Goal: Task Accomplishment & Management: Complete application form

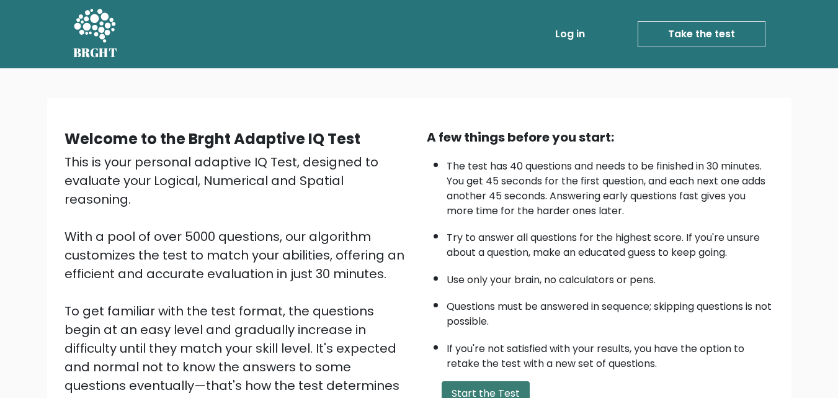
click at [481, 397] on button "Start the Test" at bounding box center [486, 393] width 88 height 25
click at [485, 390] on button "Start the Test" at bounding box center [486, 393] width 88 height 25
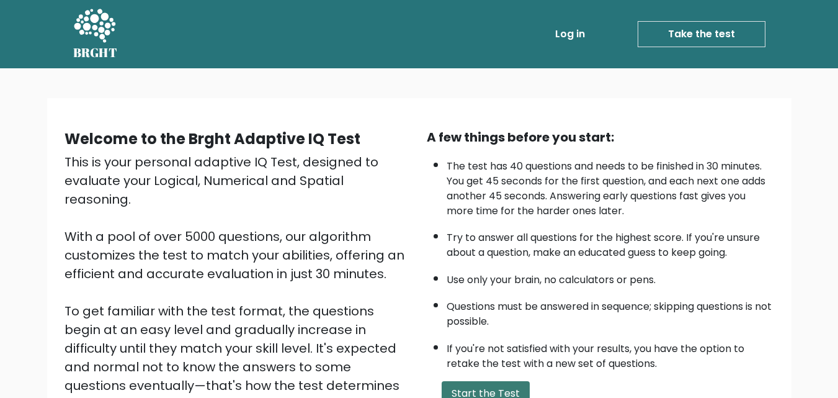
click at [485, 390] on button "Start the Test" at bounding box center [486, 393] width 88 height 25
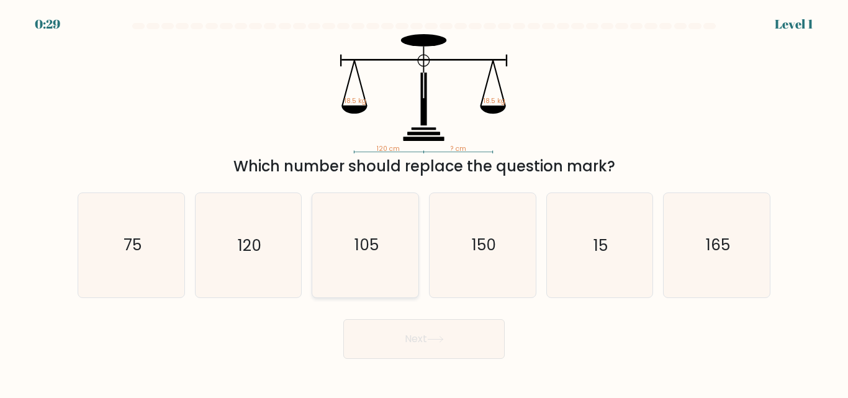
click at [323, 243] on icon "105" at bounding box center [365, 245] width 104 height 104
click at [424, 202] on input "c. 105" at bounding box center [424, 200] width 1 height 3
radio input "true"
click at [277, 240] on icon "120" at bounding box center [248, 245] width 104 height 104
click at [424, 202] on input "b. 120" at bounding box center [424, 200] width 1 height 3
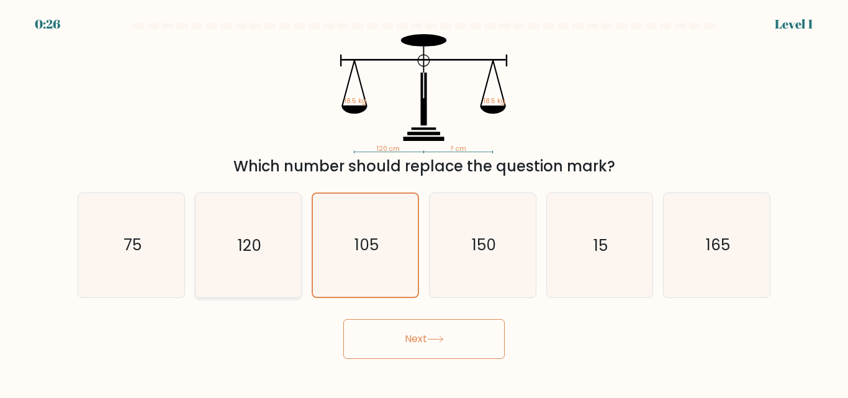
radio input "true"
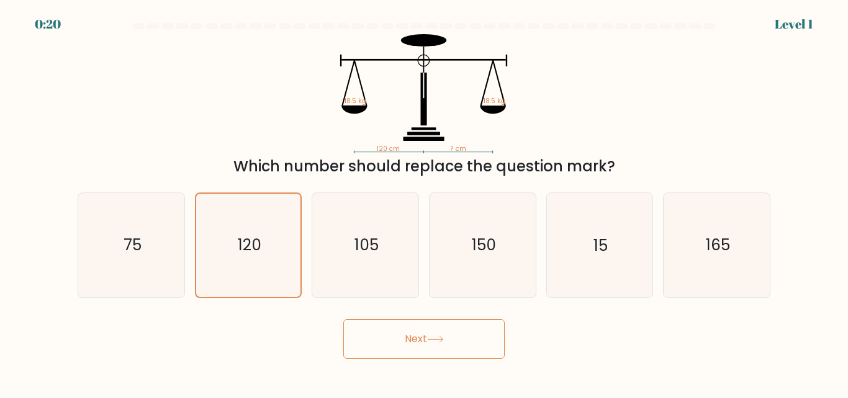
click at [343, 319] on button "Next" at bounding box center [423, 339] width 161 height 40
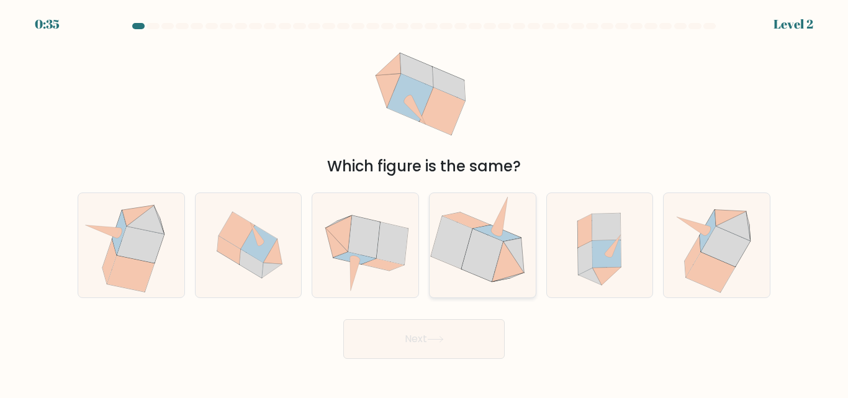
click at [477, 242] on icon at bounding box center [482, 255] width 42 height 52
click at [424, 202] on input "d." at bounding box center [424, 200] width 1 height 3
radio input "true"
click at [477, 242] on icon at bounding box center [482, 255] width 41 height 52
click at [424, 202] on input "d." at bounding box center [424, 200] width 1 height 3
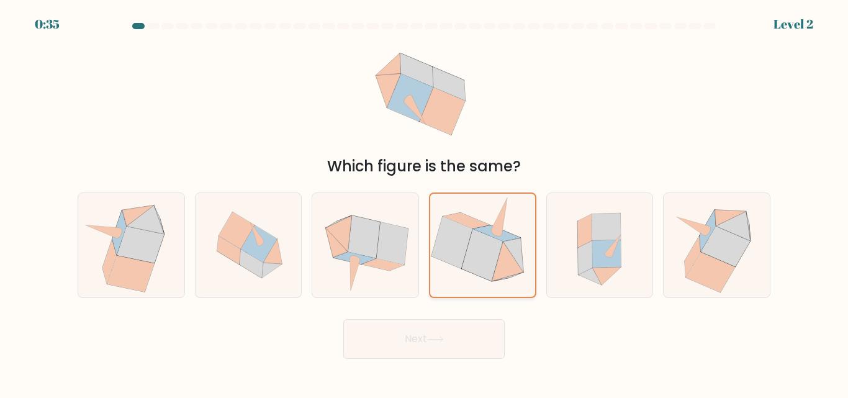
click at [477, 242] on icon at bounding box center [482, 255] width 41 height 52
click at [424, 202] on input "d." at bounding box center [424, 200] width 1 height 3
click at [477, 242] on icon at bounding box center [482, 255] width 41 height 52
click at [424, 202] on input "d." at bounding box center [424, 200] width 1 height 3
click at [477, 242] on icon at bounding box center [482, 255] width 41 height 52
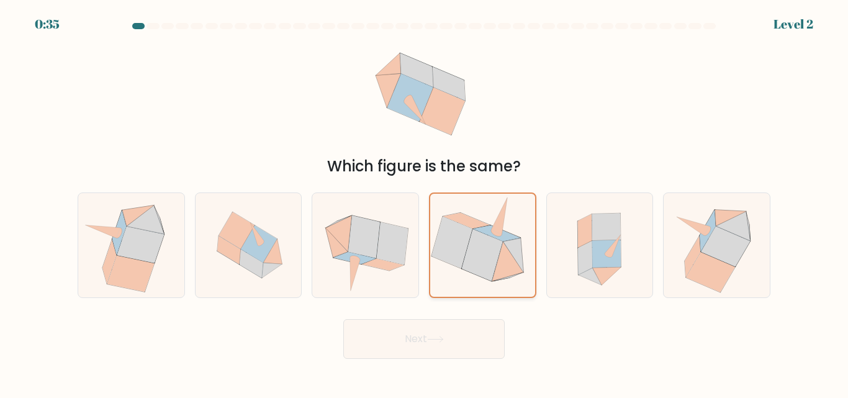
click at [424, 202] on input "d." at bounding box center [424, 200] width 1 height 3
click at [477, 242] on icon at bounding box center [482, 255] width 41 height 52
click at [424, 202] on input "d." at bounding box center [424, 200] width 1 height 3
click at [477, 242] on icon at bounding box center [482, 255] width 41 height 52
click at [424, 202] on input "d." at bounding box center [424, 200] width 1 height 3
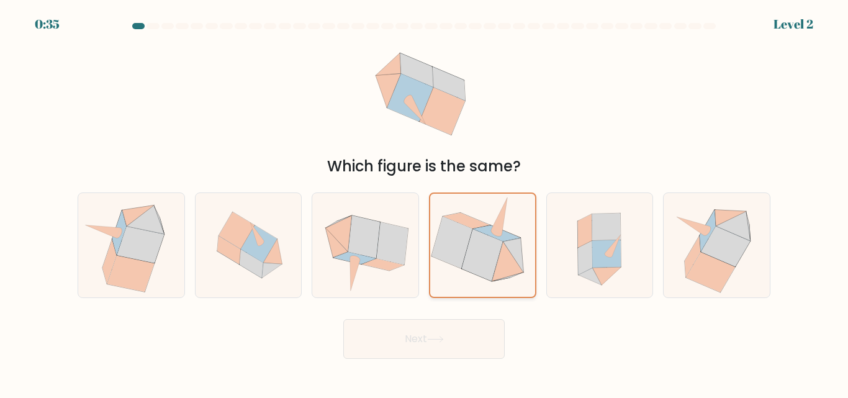
click at [477, 242] on icon at bounding box center [482, 255] width 41 height 52
click at [424, 202] on input "d." at bounding box center [424, 200] width 1 height 3
click at [477, 242] on icon at bounding box center [482, 255] width 41 height 52
click at [424, 202] on input "d." at bounding box center [424, 200] width 1 height 3
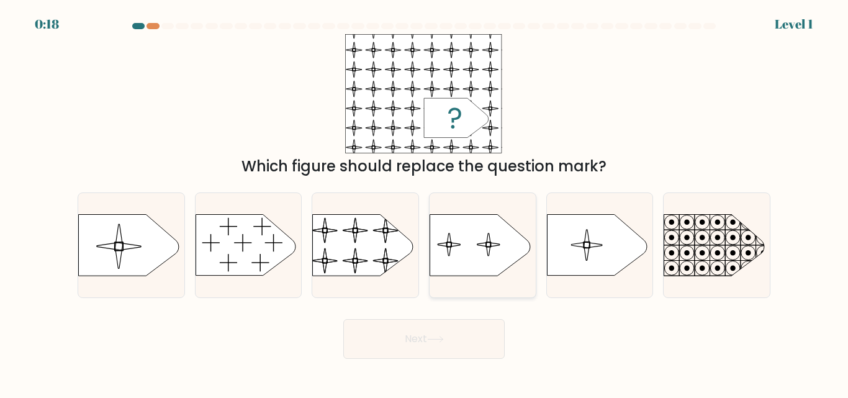
click at [469, 271] on icon at bounding box center [479, 245] width 100 height 61
click at [424, 202] on input "d." at bounding box center [424, 200] width 1 height 3
radio input "true"
click at [469, 271] on icon at bounding box center [479, 245] width 99 height 60
click at [424, 202] on input "d." at bounding box center [424, 200] width 1 height 3
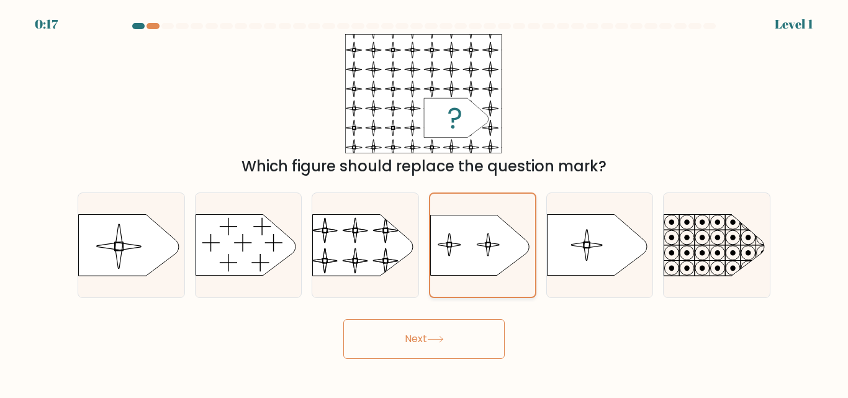
click at [469, 271] on icon at bounding box center [479, 245] width 99 height 60
click at [424, 202] on input "d." at bounding box center [424, 200] width 1 height 3
click at [414, 348] on button "Next" at bounding box center [423, 339] width 161 height 40
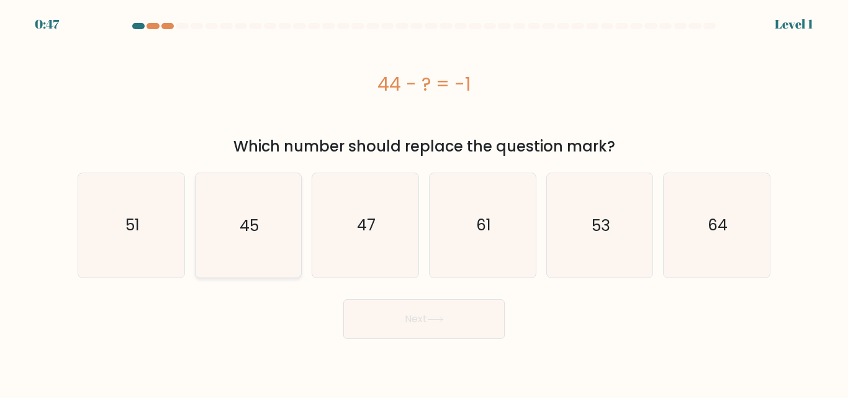
click at [255, 222] on text "45" at bounding box center [249, 225] width 19 height 22
click at [424, 202] on input "b. 45" at bounding box center [424, 200] width 1 height 3
radio input "true"
click at [255, 222] on text "45" at bounding box center [249, 225] width 19 height 22
click at [424, 202] on input "b. 45" at bounding box center [424, 200] width 1 height 3
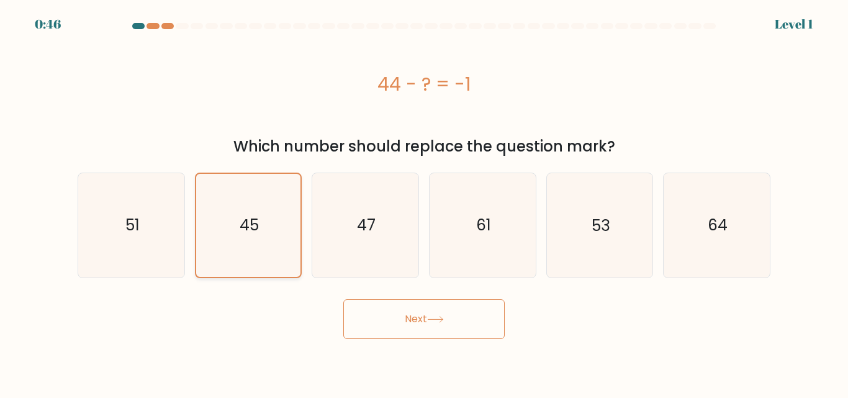
click at [255, 222] on text "45" at bounding box center [249, 225] width 19 height 22
click at [424, 202] on input "b. 45" at bounding box center [424, 200] width 1 height 3
click at [255, 222] on text "45" at bounding box center [249, 225] width 19 height 22
click at [424, 202] on input "b. 45" at bounding box center [424, 200] width 1 height 3
click at [255, 222] on text "45" at bounding box center [249, 225] width 19 height 22
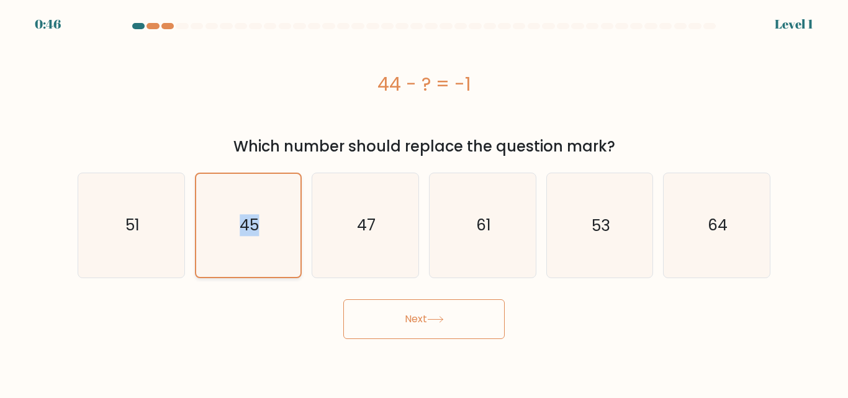
click at [424, 202] on input "b. 45" at bounding box center [424, 200] width 1 height 3
click at [426, 321] on button "Next" at bounding box center [423, 319] width 161 height 40
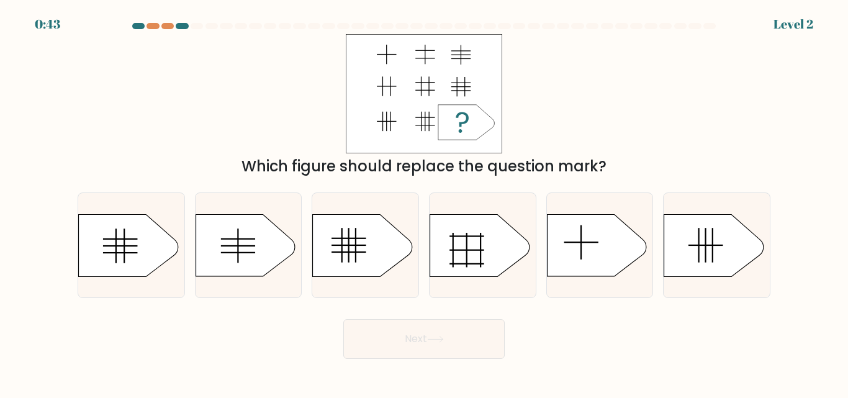
click at [426, 321] on button "Next" at bounding box center [423, 339] width 161 height 40
click at [360, 262] on icon at bounding box center [362, 245] width 99 height 62
click at [424, 202] on input "c." at bounding box center [424, 200] width 1 height 3
radio input "true"
click at [360, 262] on icon at bounding box center [362, 245] width 98 height 61
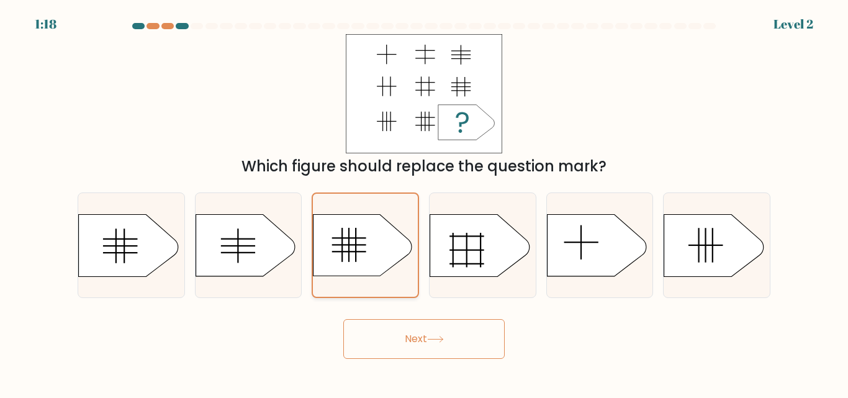
click at [424, 202] on input "c." at bounding box center [424, 200] width 1 height 3
click at [360, 262] on icon at bounding box center [362, 245] width 98 height 61
click at [424, 202] on input "c." at bounding box center [424, 200] width 1 height 3
click at [394, 331] on button "Next" at bounding box center [423, 339] width 161 height 40
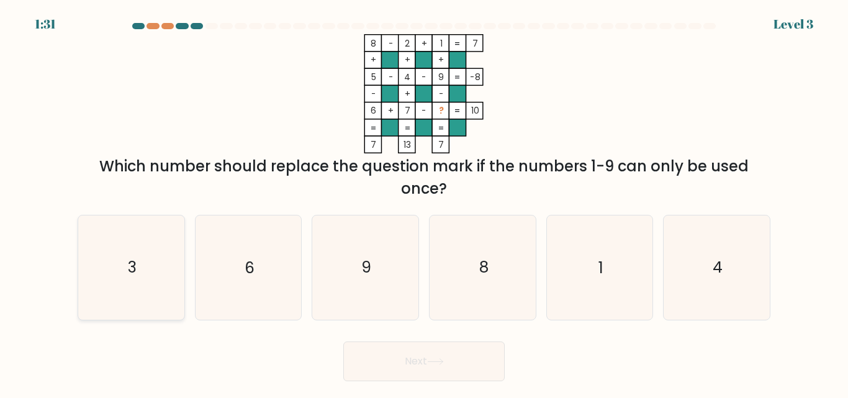
click at [169, 278] on icon "3" at bounding box center [131, 267] width 104 height 104
click at [424, 202] on input "a. 3" at bounding box center [424, 200] width 1 height 3
radio input "true"
click at [169, 278] on icon "3" at bounding box center [131, 267] width 102 height 102
click at [424, 202] on input "a. 3" at bounding box center [424, 200] width 1 height 3
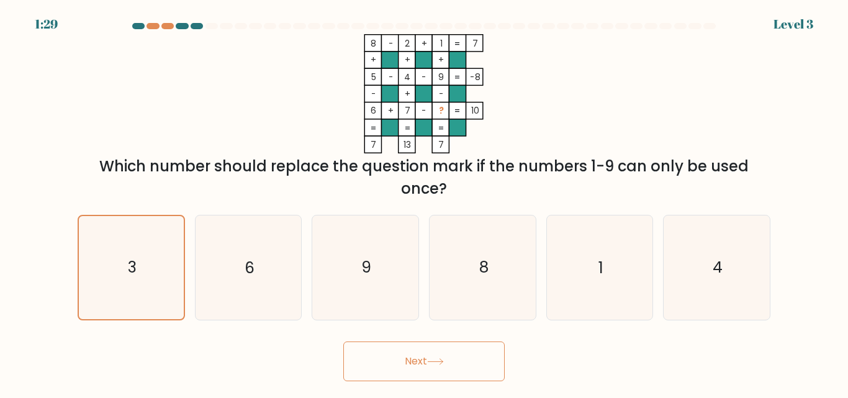
click at [367, 343] on button "Next" at bounding box center [423, 361] width 161 height 40
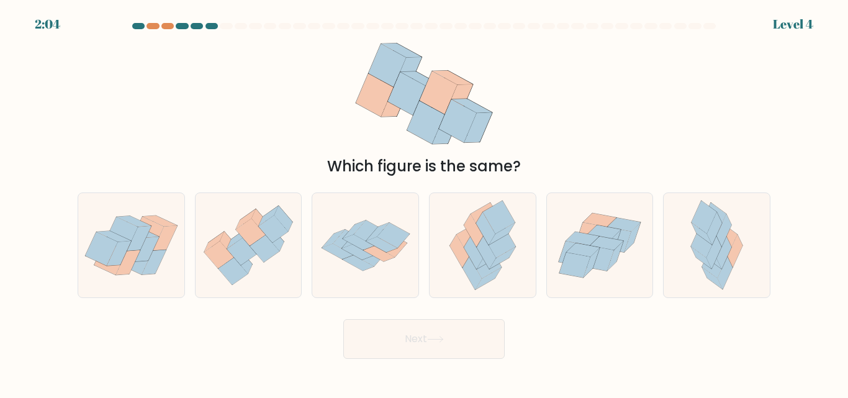
drag, startPoint x: 259, startPoint y: 242, endPoint x: 168, endPoint y: -2, distance: 260.9
click at [168, 0] on html "2:04 Level 4" at bounding box center [424, 199] width 848 height 398
click at [256, 236] on icon at bounding box center [251, 231] width 30 height 27
click at [424, 202] on input "b." at bounding box center [424, 200] width 1 height 3
radio input "true"
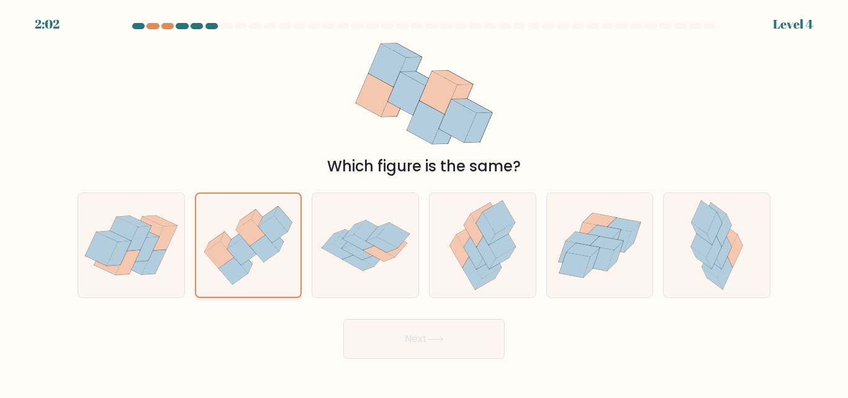
click at [256, 236] on icon at bounding box center [250, 231] width 29 height 27
click at [424, 202] on input "b." at bounding box center [424, 200] width 1 height 3
click at [256, 236] on icon at bounding box center [250, 231] width 29 height 27
click at [424, 202] on input "b." at bounding box center [424, 200] width 1 height 3
click at [366, 334] on button "Next" at bounding box center [423, 339] width 161 height 40
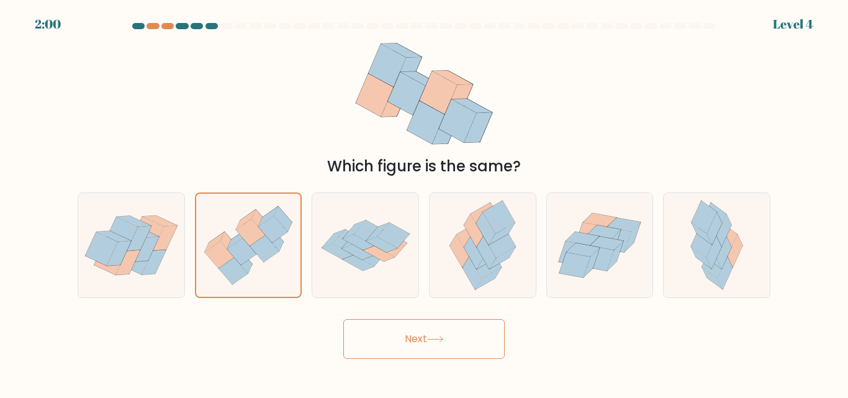
click at [366, 334] on button "Next" at bounding box center [423, 339] width 161 height 40
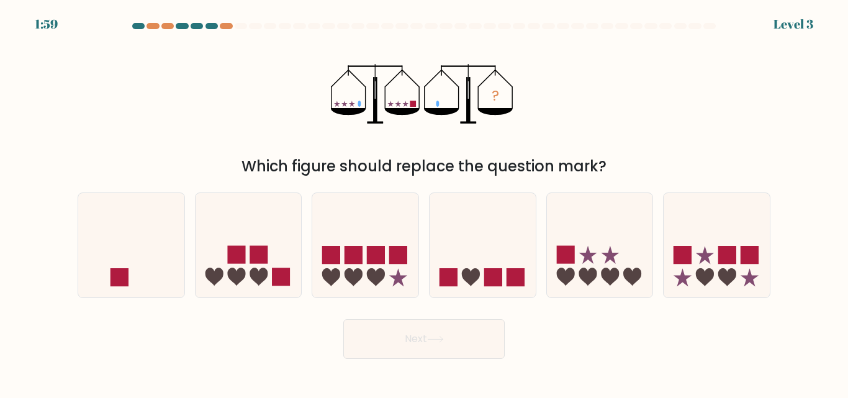
click at [366, 334] on button "Next" at bounding box center [423, 339] width 161 height 40
click at [150, 261] on icon at bounding box center [131, 244] width 106 height 87
click at [424, 202] on input "a." at bounding box center [424, 200] width 1 height 3
radio input "true"
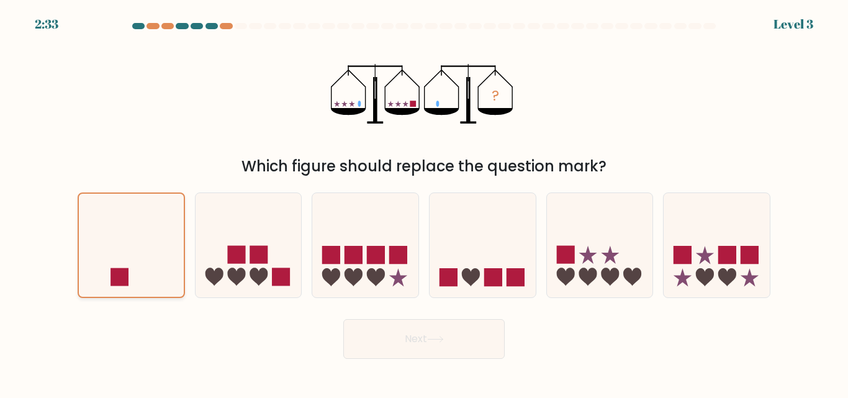
click at [150, 261] on icon at bounding box center [131, 245] width 105 height 87
click at [424, 202] on input "a." at bounding box center [424, 200] width 1 height 3
click at [359, 334] on button "Next" at bounding box center [423, 339] width 161 height 40
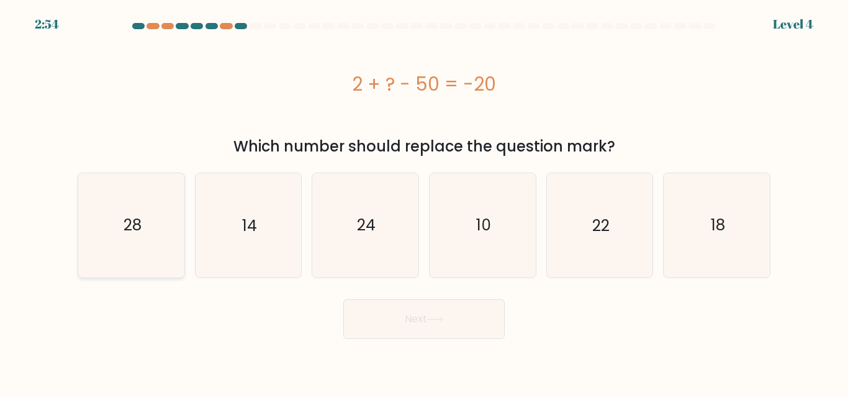
click at [142, 197] on icon "28" at bounding box center [131, 225] width 104 height 104
click at [424, 199] on input "a. 28" at bounding box center [424, 200] width 1 height 3
radio input "true"
click at [142, 197] on icon "28" at bounding box center [131, 225] width 102 height 102
click at [424, 199] on input "a. 28" at bounding box center [424, 200] width 1 height 3
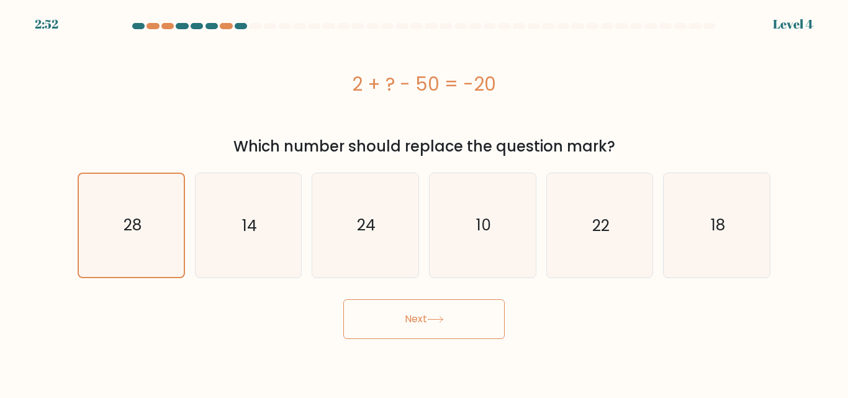
click at [374, 298] on div "Next" at bounding box center [423, 316] width 707 height 46
click at [117, 258] on icon "28" at bounding box center [131, 225] width 102 height 102
click at [424, 202] on input "a. 28" at bounding box center [424, 200] width 1 height 3
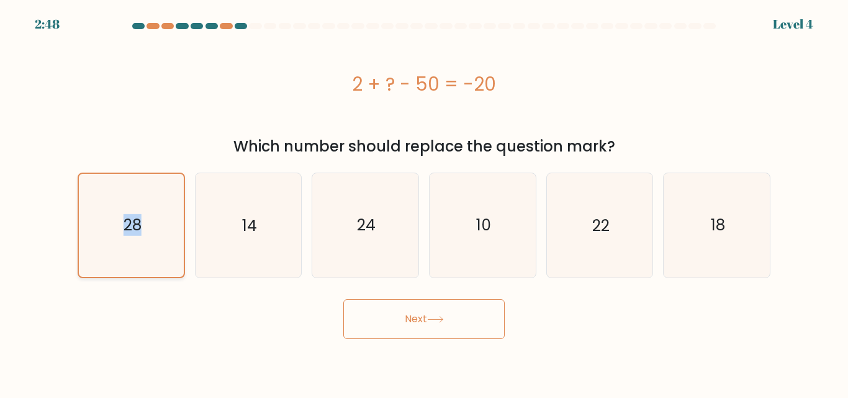
click at [117, 258] on icon "28" at bounding box center [131, 225] width 102 height 102
click at [424, 202] on input "a. 28" at bounding box center [424, 200] width 1 height 3
click at [404, 322] on button "Next" at bounding box center [423, 319] width 161 height 40
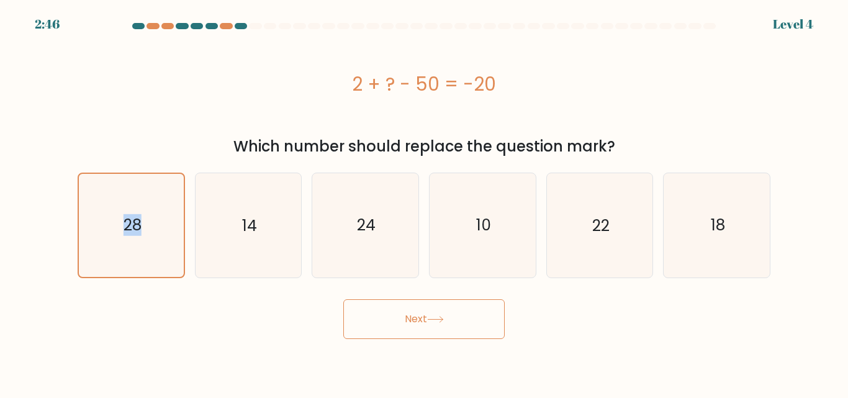
click at [404, 322] on button "Next" at bounding box center [423, 319] width 161 height 40
click at [425, 315] on button "Next" at bounding box center [423, 319] width 161 height 40
click at [343, 299] on button "Next" at bounding box center [423, 319] width 161 height 40
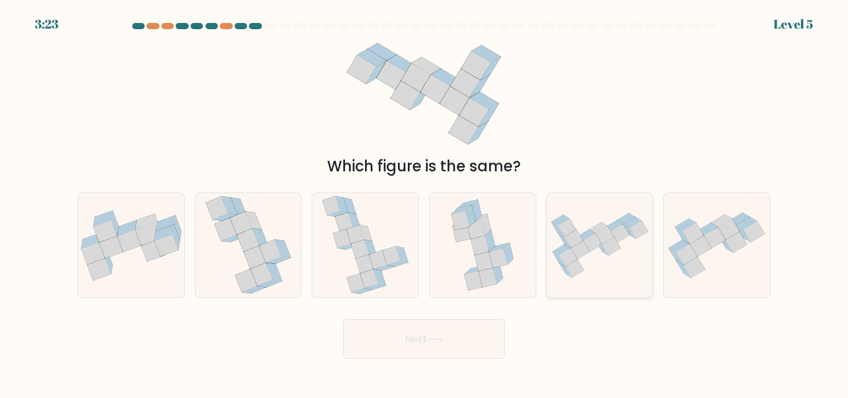
click at [343, 319] on button "Next" at bounding box center [423, 339] width 161 height 40
drag, startPoint x: 581, startPoint y: 222, endPoint x: 567, endPoint y: 245, distance: 27.0
click at [567, 245] on icon at bounding box center [564, 240] width 12 height 14
click at [424, 202] on input "e." at bounding box center [424, 200] width 1 height 3
radio input "true"
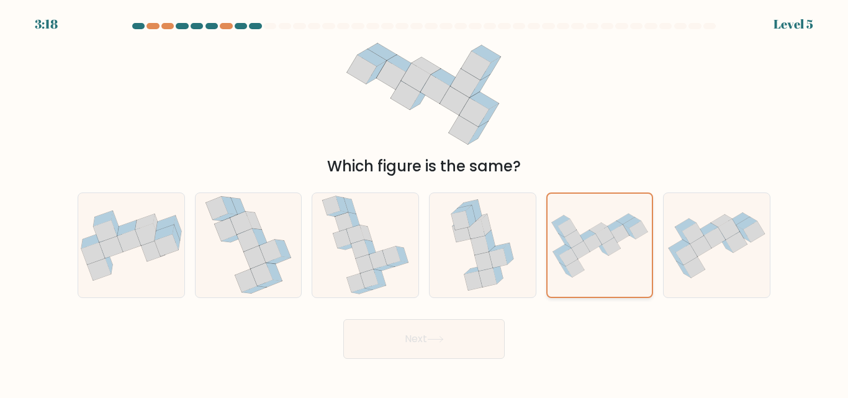
click at [567, 245] on icon at bounding box center [564, 240] width 12 height 14
click at [424, 202] on input "e." at bounding box center [424, 200] width 1 height 3
click at [406, 346] on button "Next" at bounding box center [423, 339] width 161 height 40
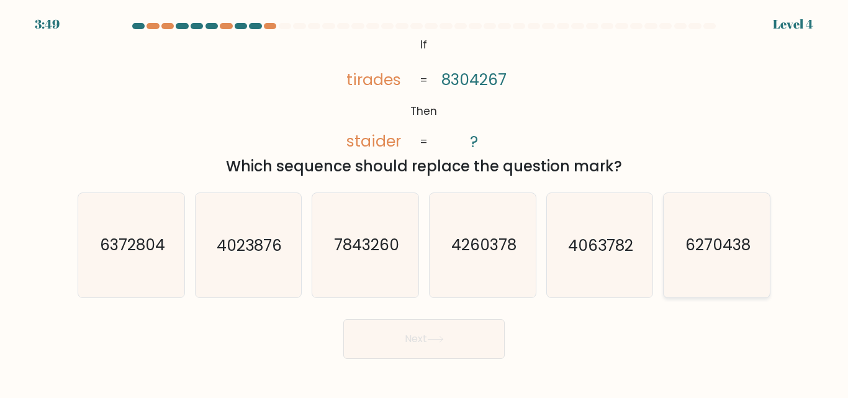
click at [731, 233] on icon "6270438" at bounding box center [717, 245] width 104 height 104
click at [424, 202] on input "f. 6270438" at bounding box center [424, 200] width 1 height 3
radio input "true"
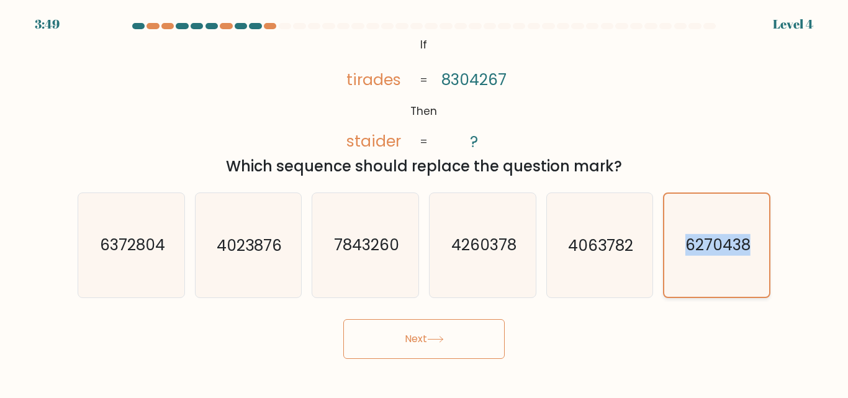
click at [731, 233] on icon "6270438" at bounding box center [716, 245] width 102 height 102
click at [424, 202] on input "f. 6270438" at bounding box center [424, 200] width 1 height 3
click at [731, 233] on icon "6270438" at bounding box center [716, 245] width 102 height 102
click at [424, 202] on input "f. 6270438" at bounding box center [424, 200] width 1 height 3
click at [497, 334] on button "Next" at bounding box center [423, 339] width 161 height 40
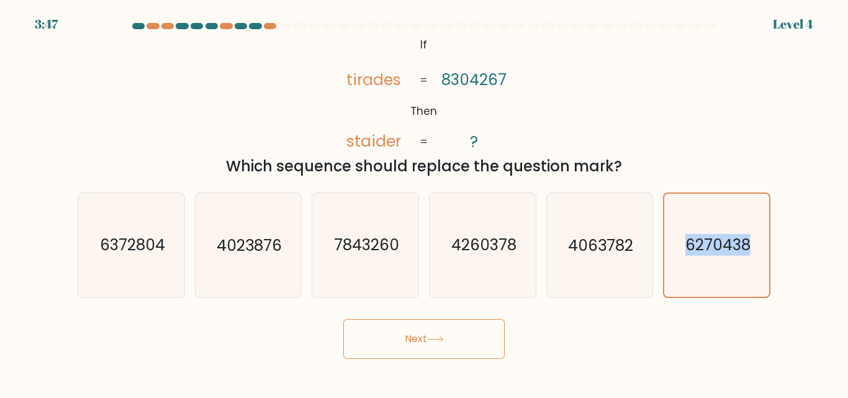
click at [497, 334] on button "Next" at bounding box center [423, 339] width 161 height 40
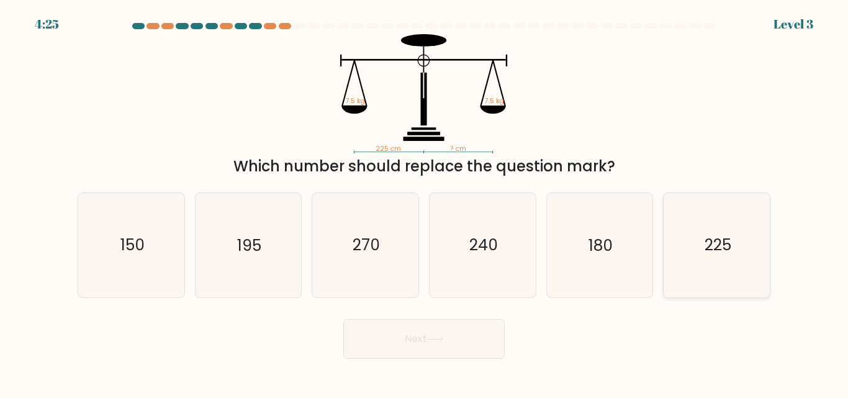
click at [670, 270] on icon "225" at bounding box center [717, 245] width 104 height 104
click at [424, 202] on input "f. 225" at bounding box center [424, 200] width 1 height 3
radio input "true"
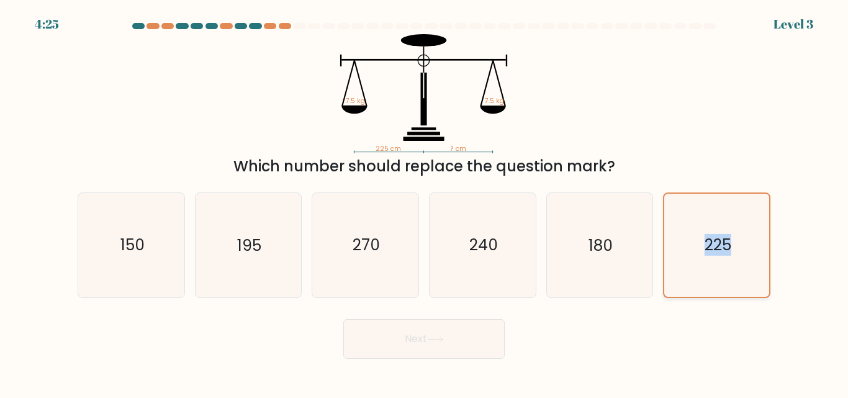
click at [670, 270] on icon "225" at bounding box center [716, 245] width 102 height 102
click at [424, 202] on input "f. 225" at bounding box center [424, 200] width 1 height 3
click at [428, 330] on button "Next" at bounding box center [423, 339] width 161 height 40
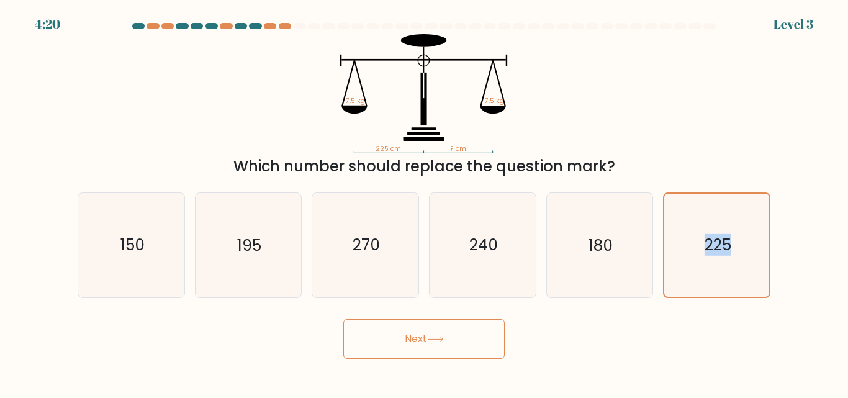
click at [428, 331] on button "Next" at bounding box center [423, 339] width 161 height 40
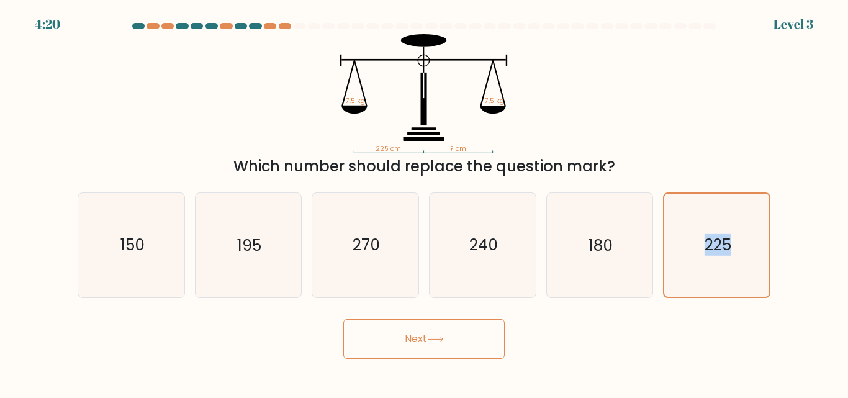
click at [428, 331] on button "Next" at bounding box center [423, 339] width 161 height 40
click at [448, 343] on button "Next" at bounding box center [423, 339] width 161 height 40
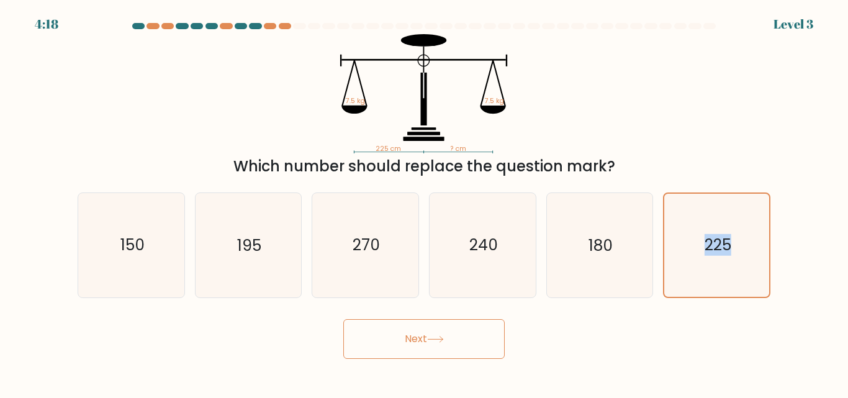
click at [448, 343] on button "Next" at bounding box center [423, 339] width 161 height 40
click button "Next" at bounding box center [423, 339] width 161 height 40
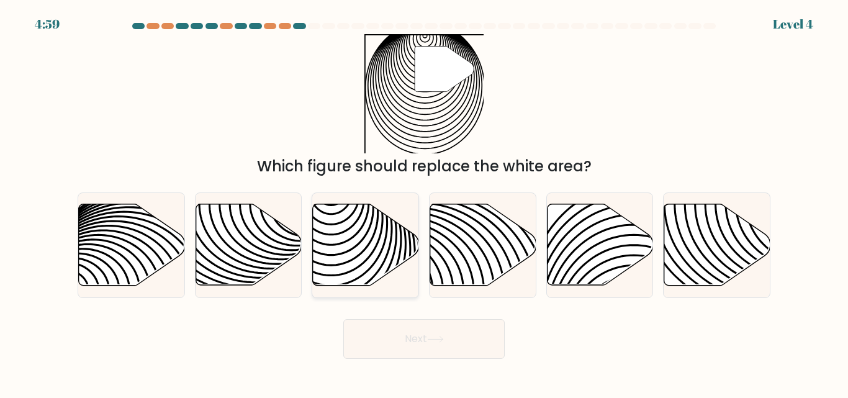
click at [385, 246] on icon at bounding box center [366, 244] width 106 height 81
click at [424, 202] on input "c." at bounding box center [424, 200] width 1 height 3
radio input "true"
click at [385, 246] on icon at bounding box center [365, 245] width 105 height 80
click at [424, 202] on input "c." at bounding box center [424, 200] width 1 height 3
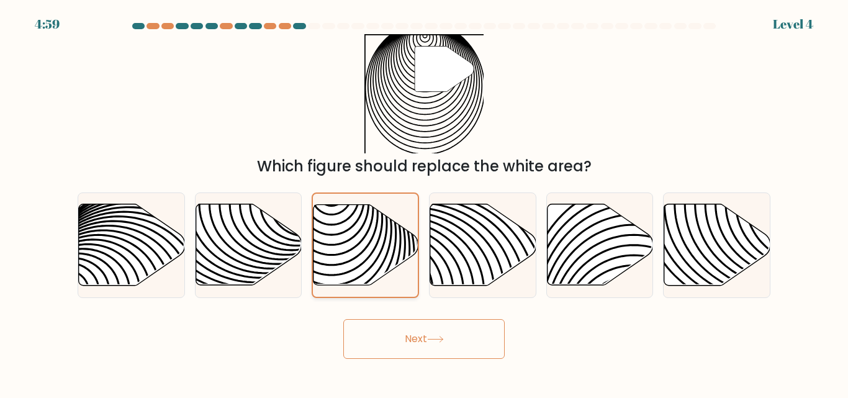
click at [385, 246] on icon at bounding box center [365, 245] width 105 height 80
click at [424, 202] on input "c." at bounding box center [424, 200] width 1 height 3
click at [431, 349] on button "Next" at bounding box center [423, 339] width 161 height 40
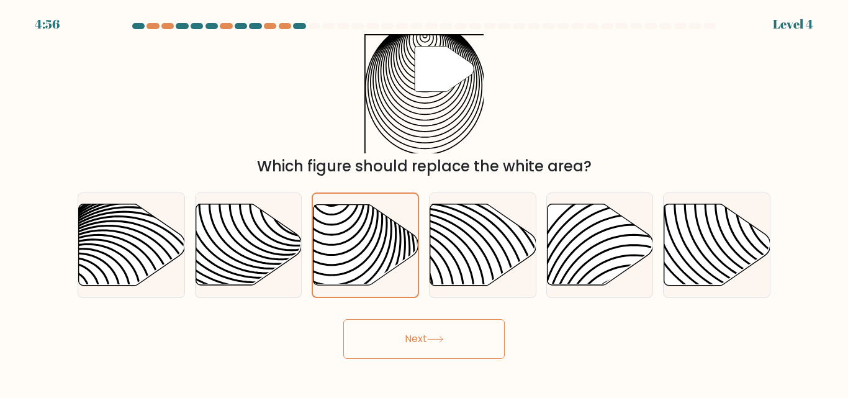
click at [431, 349] on button "Next" at bounding box center [423, 339] width 161 height 40
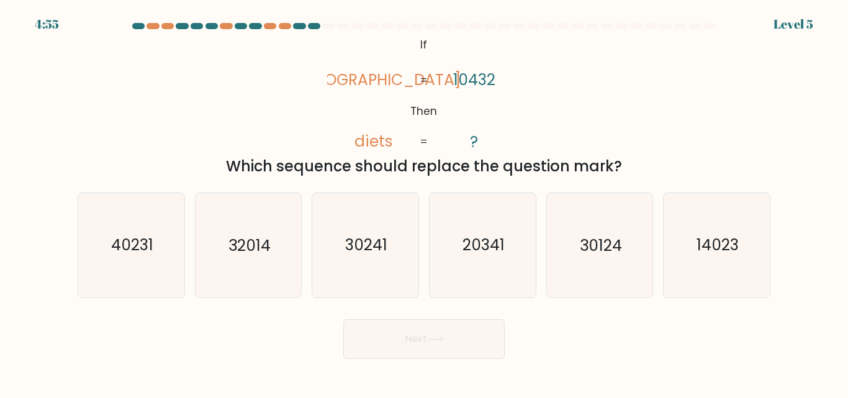
click at [431, 349] on button "Next" at bounding box center [423, 339] width 161 height 40
click at [668, 272] on icon "14023" at bounding box center [717, 245] width 104 height 104
click at [424, 202] on input "f. 14023" at bounding box center [424, 200] width 1 height 3
radio input "true"
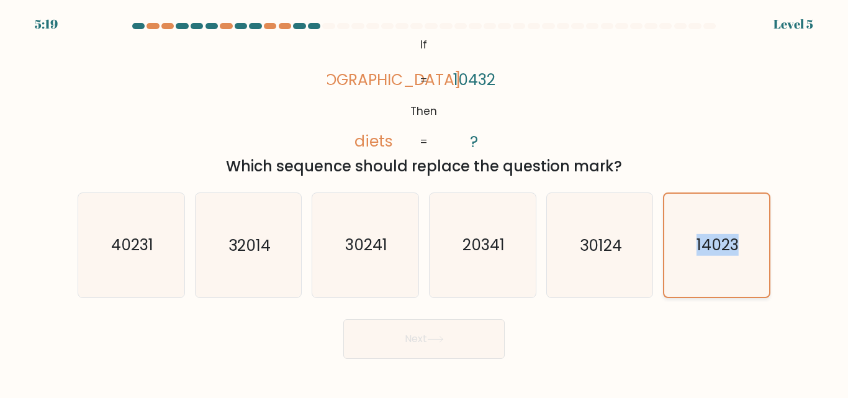
click at [668, 272] on icon "14023" at bounding box center [716, 245] width 102 height 102
click at [424, 202] on input "f. 14023" at bounding box center [424, 200] width 1 height 3
click at [668, 272] on icon "14023" at bounding box center [716, 245] width 102 height 102
click at [424, 202] on input "f. 14023" at bounding box center [424, 200] width 1 height 3
click at [404, 338] on button "Next" at bounding box center [423, 339] width 161 height 40
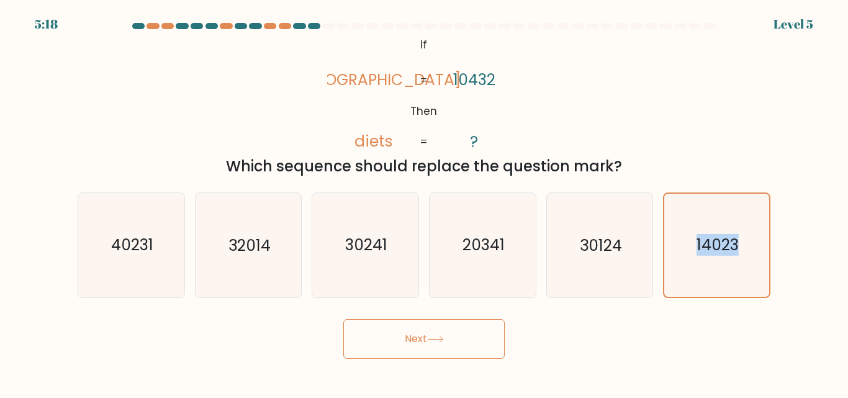
click at [404, 338] on button "Next" at bounding box center [423, 339] width 161 height 40
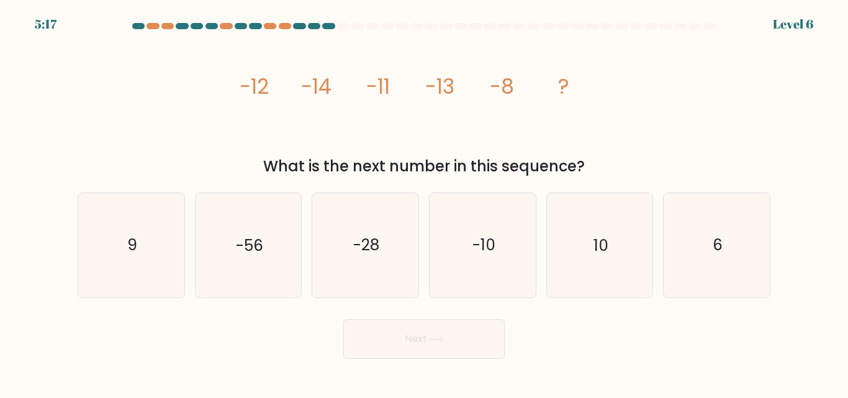
click at [404, 338] on button "Next" at bounding box center [423, 339] width 161 height 40
click at [495, 259] on icon "-10" at bounding box center [483, 245] width 104 height 104
click at [424, 202] on input "d. -10" at bounding box center [424, 200] width 1 height 3
radio input "true"
click at [495, 259] on icon "-10" at bounding box center [482, 245] width 102 height 102
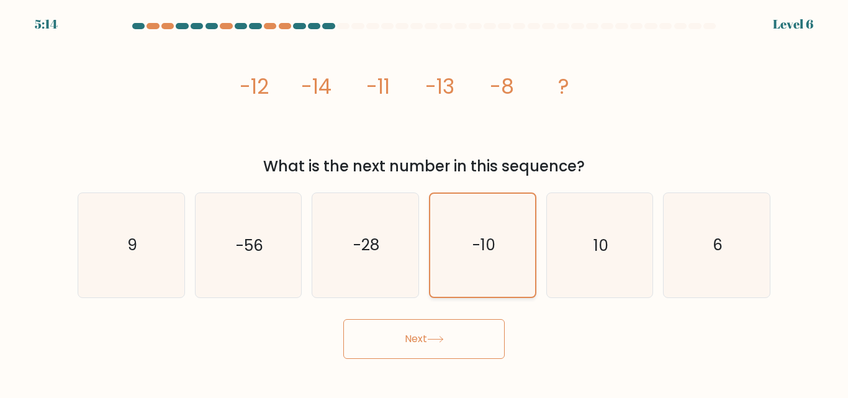
click at [424, 202] on input "d. -10" at bounding box center [424, 200] width 1 height 3
click at [437, 333] on button "Next" at bounding box center [423, 339] width 161 height 40
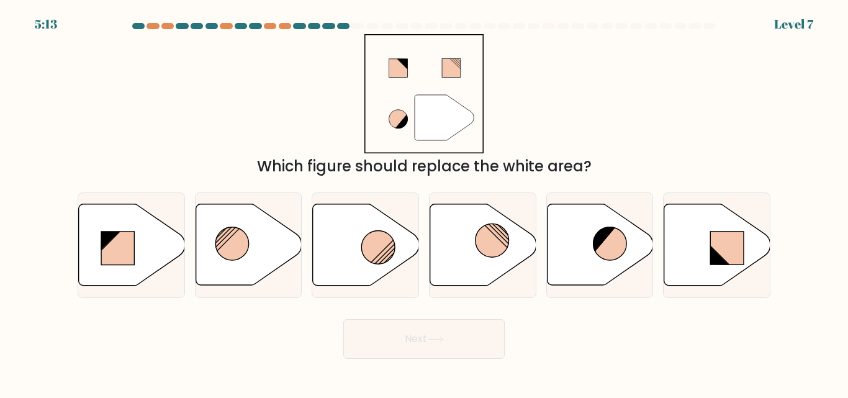
click at [437, 333] on button "Next" at bounding box center [423, 339] width 161 height 40
click at [394, 240] on icon at bounding box center [366, 244] width 106 height 81
click at [424, 202] on input "c." at bounding box center [424, 200] width 1 height 3
radio input "true"
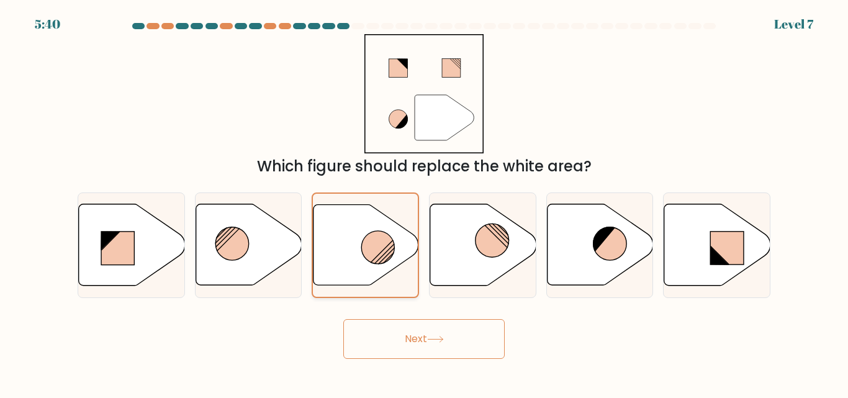
click at [394, 240] on icon at bounding box center [365, 245] width 105 height 80
click at [424, 202] on input "c." at bounding box center [424, 200] width 1 height 3
click at [459, 342] on button "Next" at bounding box center [423, 339] width 161 height 40
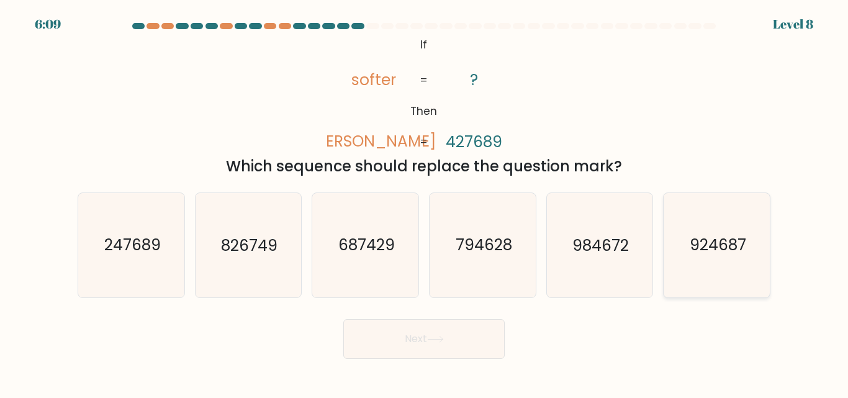
click at [702, 237] on text "924687" at bounding box center [717, 246] width 56 height 22
click at [424, 202] on input "f. 924687" at bounding box center [424, 200] width 1 height 3
radio input "true"
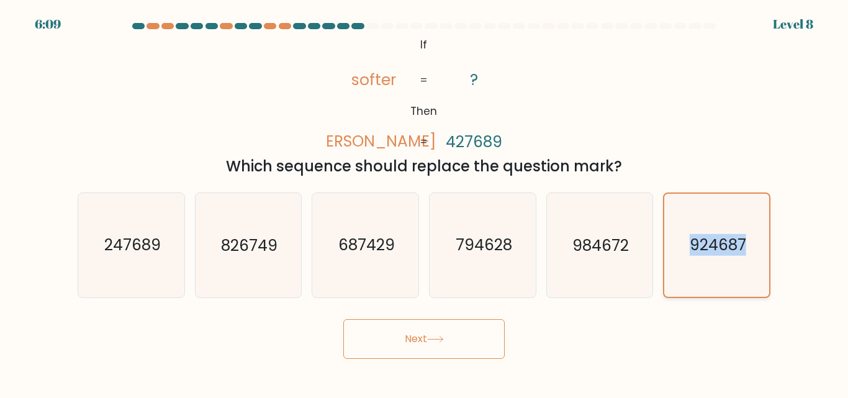
click at [702, 237] on text "924687" at bounding box center [717, 246] width 56 height 22
click at [424, 202] on input "f. 924687" at bounding box center [424, 200] width 1 height 3
click at [385, 332] on button "Next" at bounding box center [423, 339] width 161 height 40
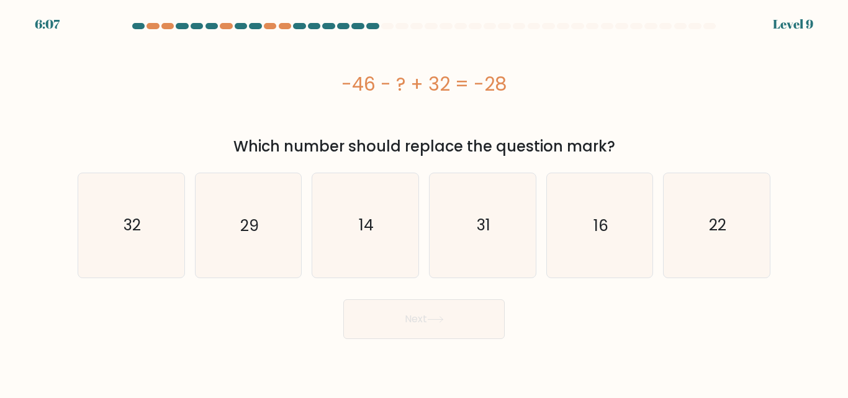
click at [385, 332] on button "Next" at bounding box center [423, 319] width 161 height 40
drag, startPoint x: 380, startPoint y: 110, endPoint x: 221, endPoint y: 301, distance: 248.4
click at [221, 301] on div "Next" at bounding box center [423, 316] width 707 height 46
click at [378, 219] on icon "14" at bounding box center [365, 225] width 104 height 104
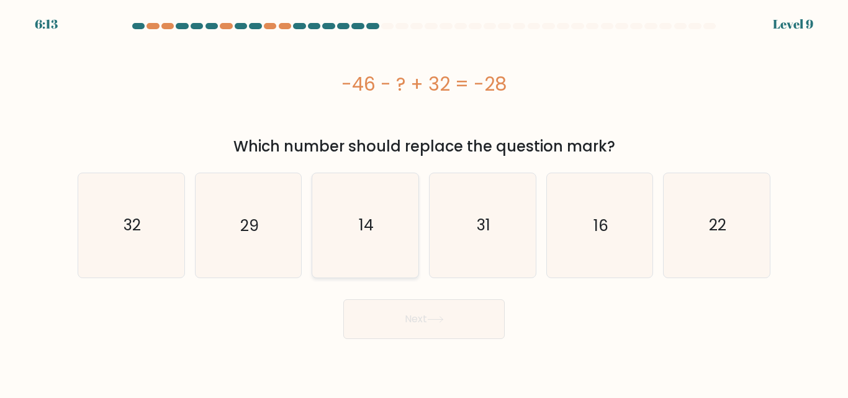
click at [424, 202] on input "c. 14" at bounding box center [424, 200] width 1 height 3
radio input "true"
click at [378, 219] on icon "14" at bounding box center [365, 225] width 102 height 102
click at [424, 202] on input "c. 14" at bounding box center [424, 200] width 1 height 3
click at [371, 307] on button "Next" at bounding box center [423, 319] width 161 height 40
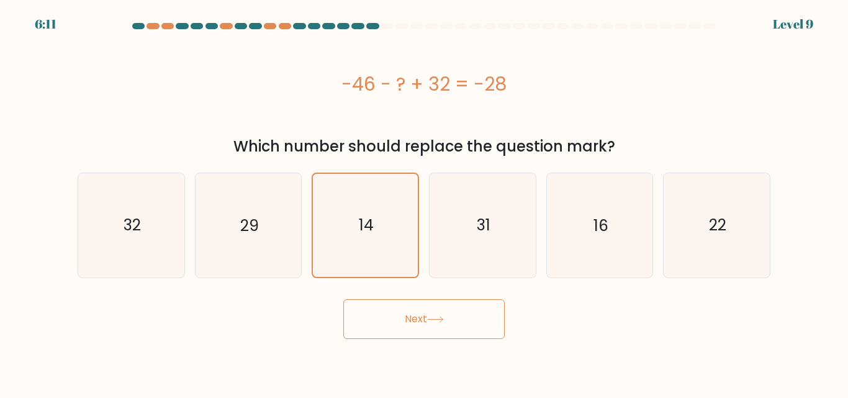
click at [371, 307] on button "Next" at bounding box center [423, 319] width 161 height 40
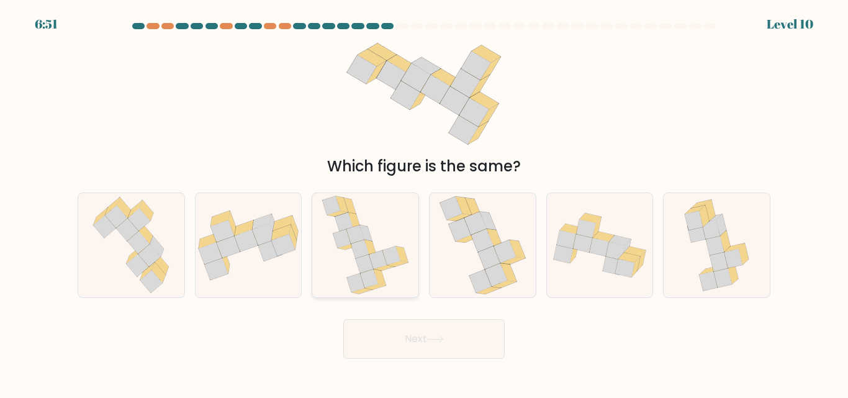
click at [312, 223] on div at bounding box center [364, 244] width 107 height 105
click at [424, 202] on input "c." at bounding box center [424, 200] width 1 height 3
radio input "true"
click at [312, 223] on div at bounding box center [364, 244] width 107 height 105
click at [424, 202] on input "c." at bounding box center [424, 200] width 1 height 3
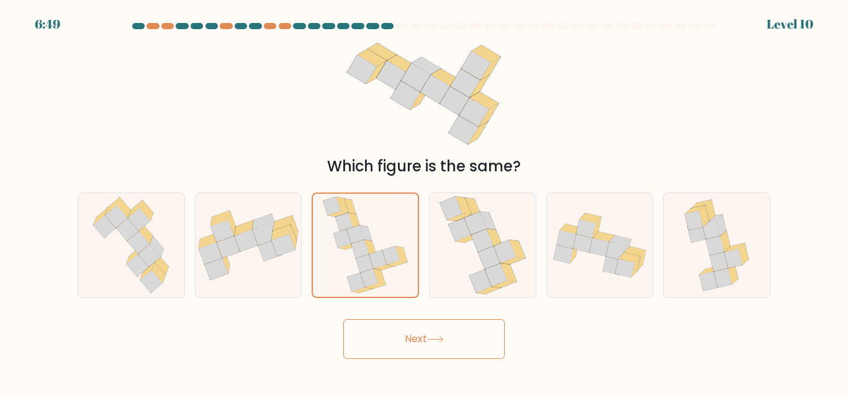
click at [394, 339] on button "Next" at bounding box center [423, 339] width 161 height 40
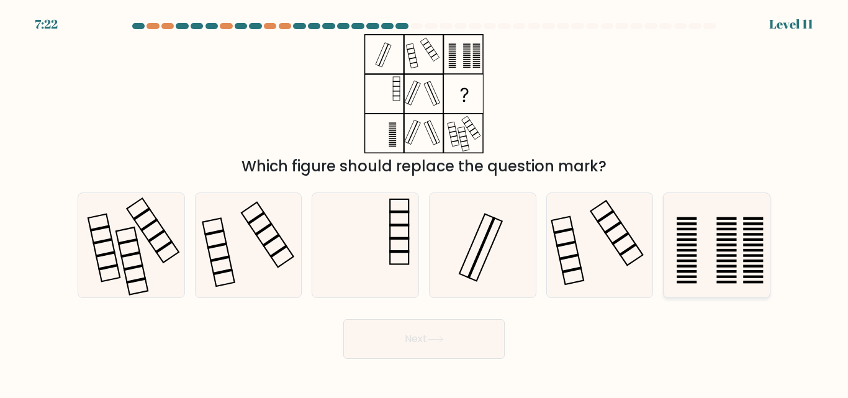
click at [677, 207] on icon at bounding box center [717, 245] width 104 height 104
click at [424, 202] on input "f." at bounding box center [424, 200] width 1 height 3
radio input "true"
click at [677, 207] on icon at bounding box center [716, 245] width 102 height 102
click at [424, 202] on input "f." at bounding box center [424, 200] width 1 height 3
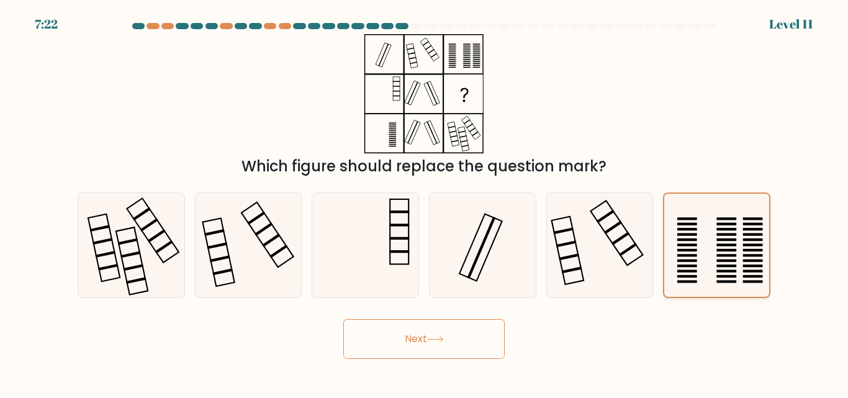
click at [677, 207] on icon at bounding box center [716, 245] width 102 height 102
click at [424, 202] on input "f." at bounding box center [424, 200] width 1 height 3
click at [458, 339] on button "Next" at bounding box center [423, 339] width 161 height 40
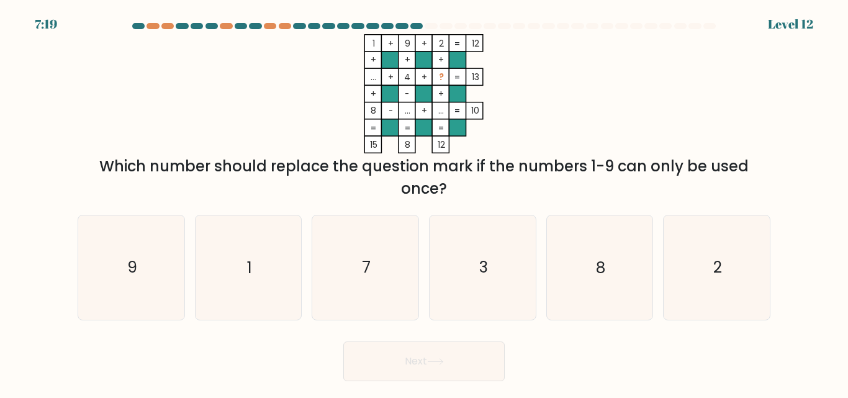
click at [458, 339] on div "Next" at bounding box center [423, 358] width 707 height 46
click at [501, 253] on icon "3" at bounding box center [483, 267] width 104 height 104
click at [424, 202] on input "d. 3" at bounding box center [424, 200] width 1 height 3
radio input "true"
click at [501, 253] on icon "3" at bounding box center [482, 267] width 102 height 102
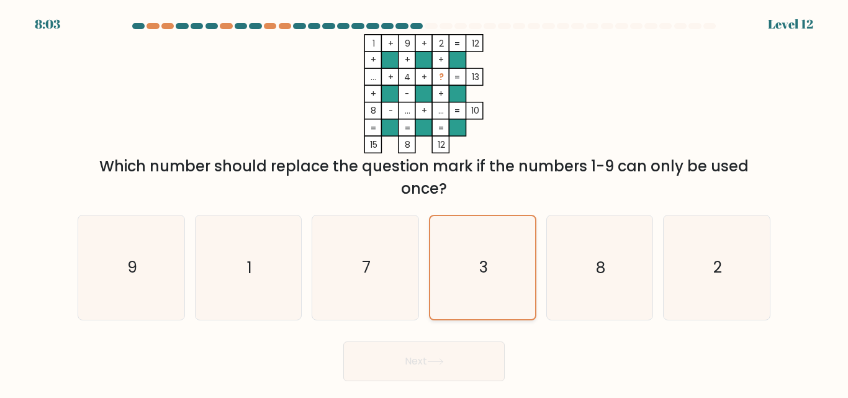
click at [424, 202] on input "d. 3" at bounding box center [424, 200] width 1 height 3
click at [438, 346] on button "Next" at bounding box center [423, 361] width 161 height 40
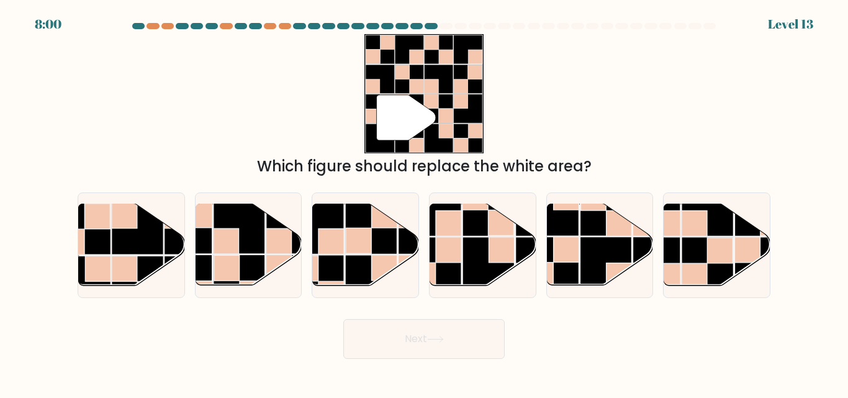
click at [438, 346] on button "Next" at bounding box center [423, 339] width 161 height 40
click at [516, 218] on rect at bounding box center [541, 210] width 52 height 52
click at [424, 202] on input "d." at bounding box center [424, 200] width 1 height 3
radio input "true"
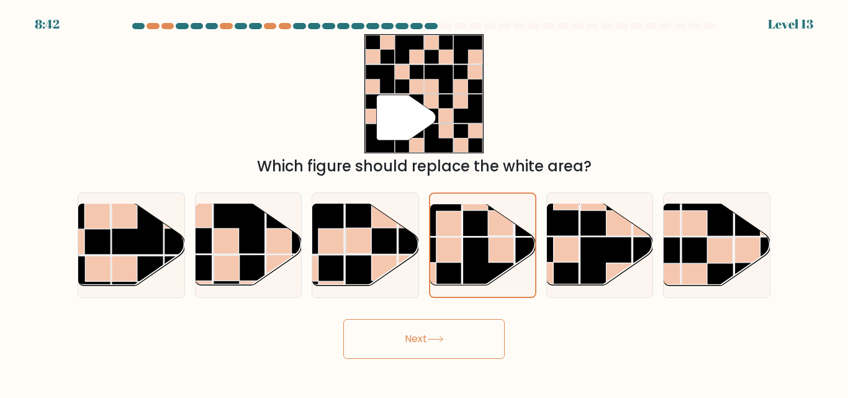
click at [434, 341] on icon at bounding box center [435, 339] width 17 height 7
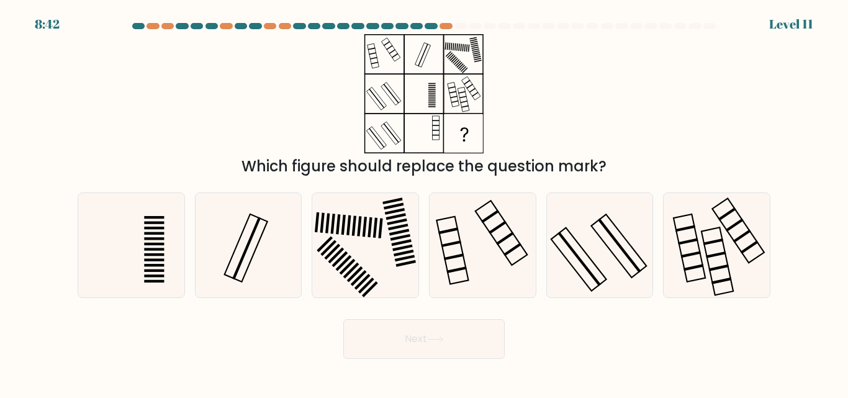
click at [434, 341] on icon at bounding box center [435, 339] width 17 height 7
click at [434, 342] on icon at bounding box center [435, 339] width 17 height 7
click at [464, 287] on icon at bounding box center [483, 245] width 104 height 104
click at [424, 202] on input "d." at bounding box center [424, 200] width 1 height 3
radio input "true"
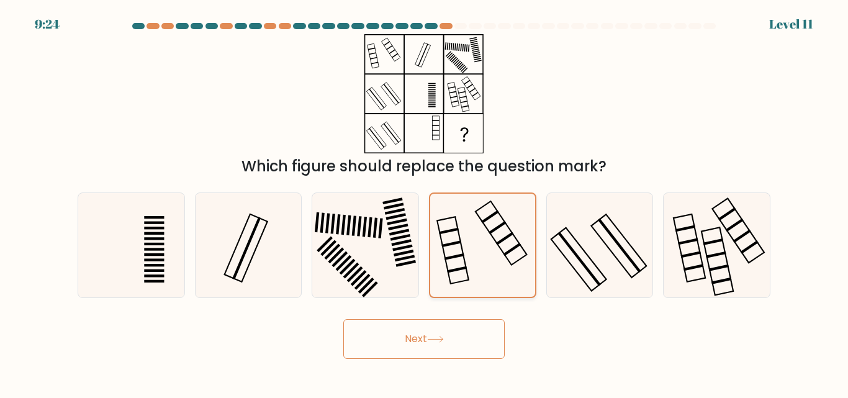
click at [464, 287] on icon at bounding box center [482, 245] width 102 height 102
click at [424, 202] on input "d." at bounding box center [424, 200] width 1 height 3
click at [437, 336] on icon at bounding box center [435, 339] width 17 height 7
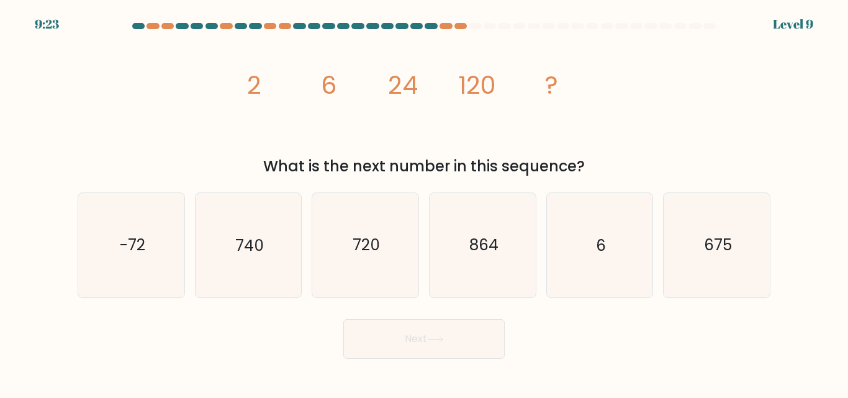
click at [437, 336] on icon at bounding box center [435, 339] width 17 height 7
click at [476, 285] on icon "864" at bounding box center [483, 245] width 104 height 104
click at [424, 202] on input "d. 864" at bounding box center [424, 200] width 1 height 3
radio input "true"
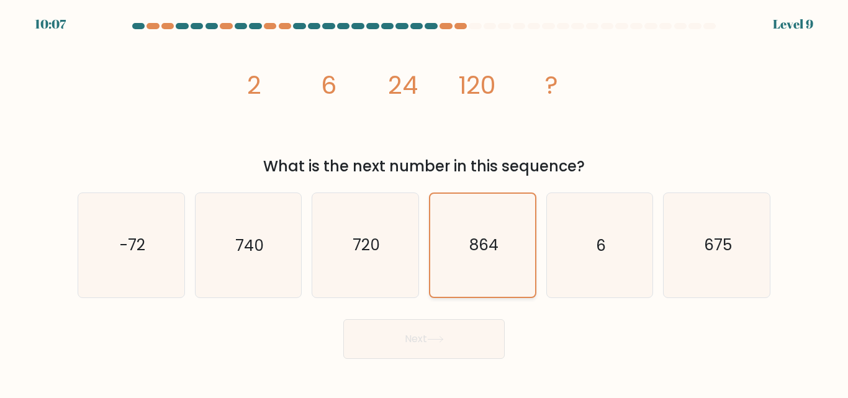
click at [476, 285] on icon "864" at bounding box center [482, 245] width 102 height 102
click at [424, 202] on input "d. 864" at bounding box center [424, 200] width 1 height 3
click at [476, 285] on icon "864" at bounding box center [482, 245] width 102 height 102
click at [424, 202] on input "d. 864" at bounding box center [424, 200] width 1 height 3
click at [438, 341] on icon at bounding box center [435, 339] width 17 height 7
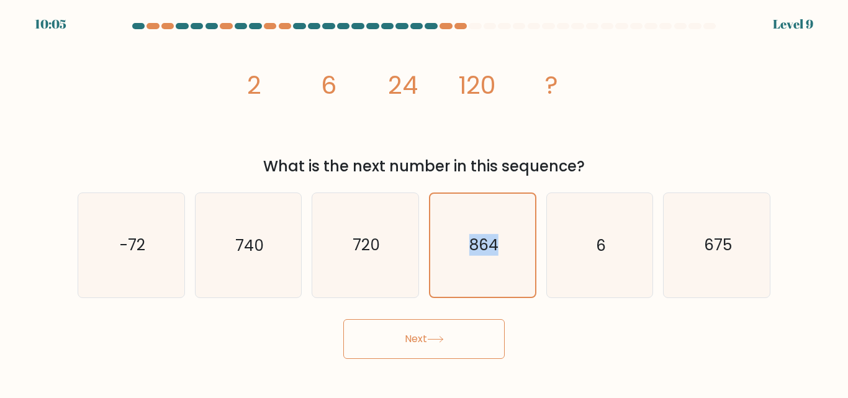
click at [438, 341] on icon at bounding box center [435, 339] width 17 height 7
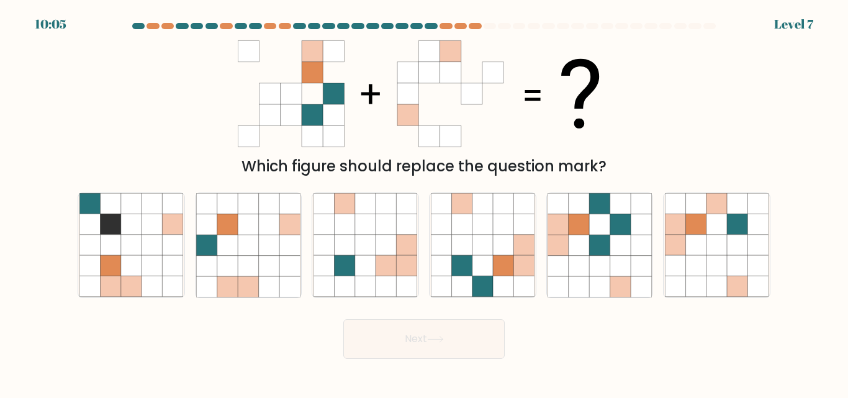
click at [438, 341] on icon at bounding box center [435, 339] width 17 height 7
click at [478, 291] on icon at bounding box center [482, 286] width 20 height 20
click at [424, 202] on input "d." at bounding box center [424, 200] width 1 height 3
radio input "true"
click at [478, 291] on icon at bounding box center [482, 286] width 20 height 20
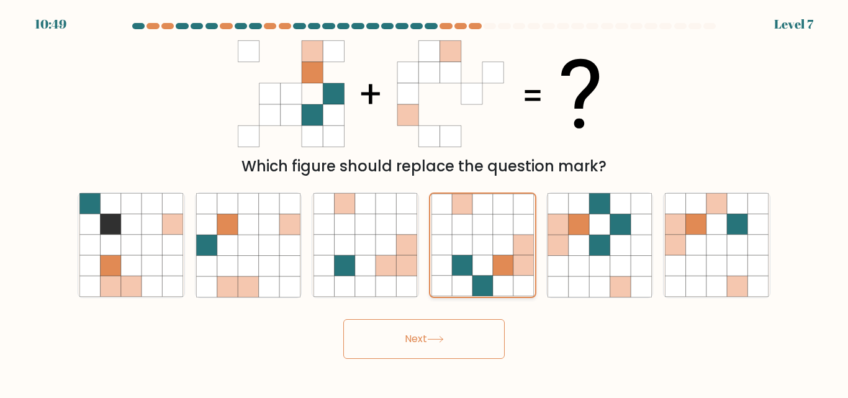
click at [424, 202] on input "d." at bounding box center [424, 200] width 1 height 3
click at [455, 329] on button "Next" at bounding box center [423, 339] width 161 height 40
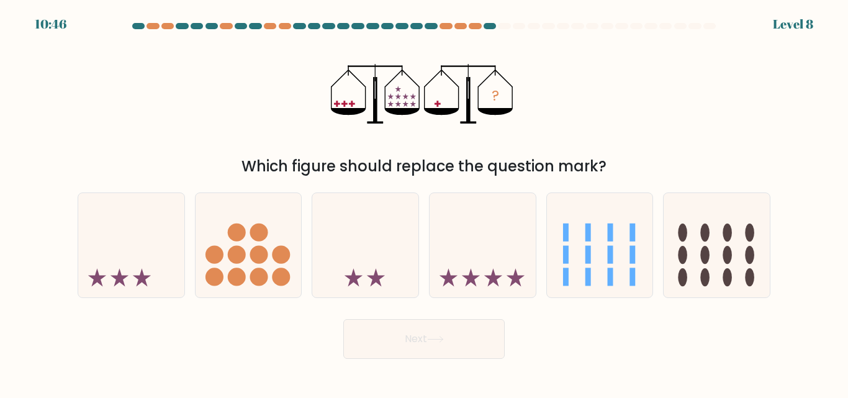
click at [455, 329] on button "Next" at bounding box center [423, 339] width 161 height 40
click at [496, 282] on icon at bounding box center [493, 277] width 18 height 18
click at [424, 202] on input "d." at bounding box center [424, 200] width 1 height 3
radio input "true"
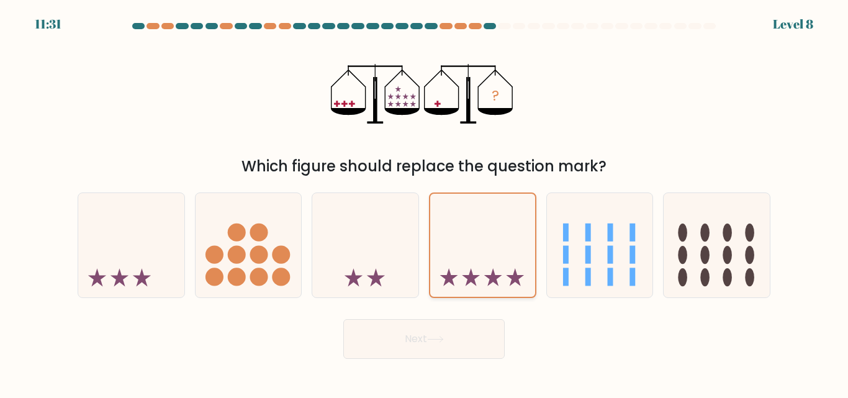
click at [496, 282] on icon at bounding box center [493, 277] width 18 height 18
click at [424, 202] on input "d." at bounding box center [424, 200] width 1 height 3
click at [458, 338] on button "Next" at bounding box center [423, 339] width 161 height 40
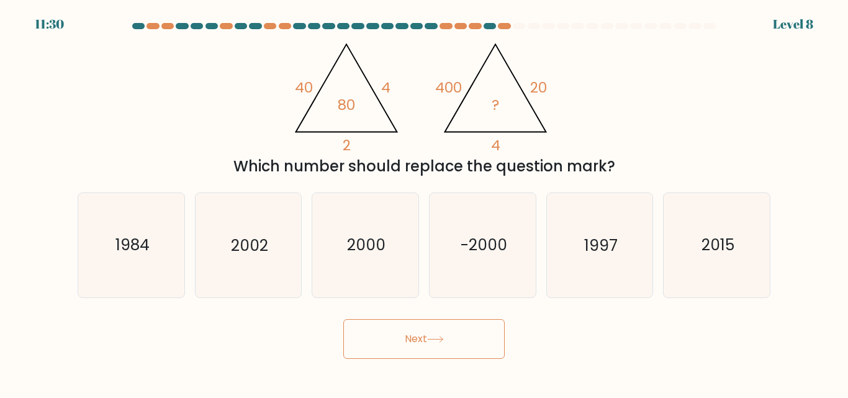
click at [458, 338] on button "Next" at bounding box center [423, 339] width 161 height 40
click at [513, 270] on icon "-2000" at bounding box center [483, 245] width 104 height 104
click at [424, 202] on input "d. -2000" at bounding box center [424, 200] width 1 height 3
radio input "true"
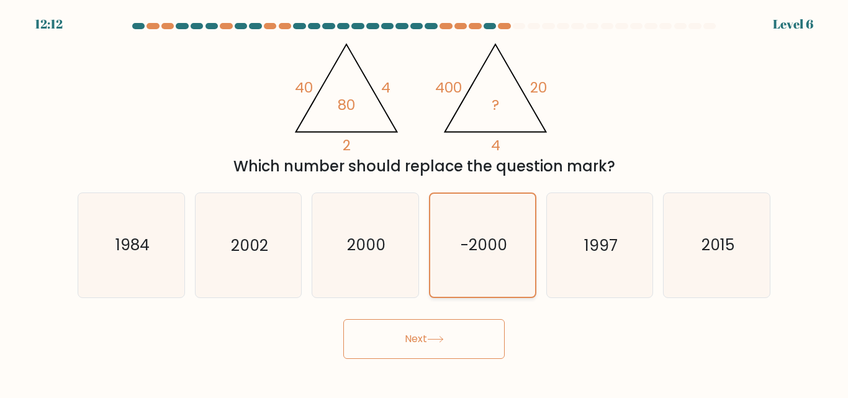
click at [513, 270] on icon "-2000" at bounding box center [482, 245] width 102 height 102
click at [424, 202] on input "d. -2000" at bounding box center [424, 200] width 1 height 3
click at [438, 345] on button "Next" at bounding box center [423, 339] width 161 height 40
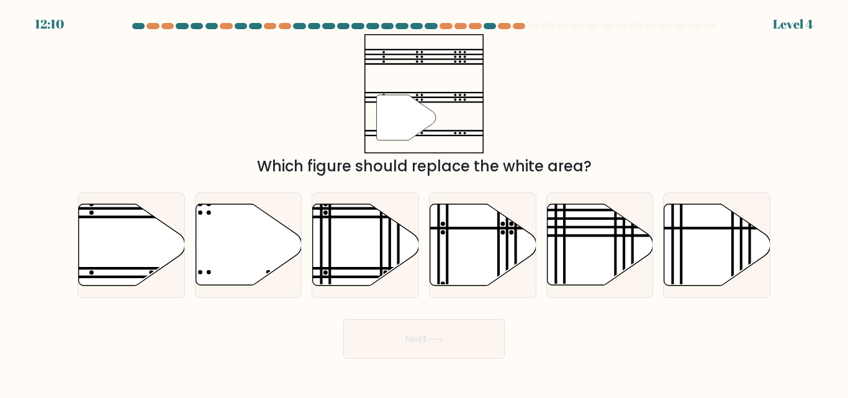
click at [438, 345] on button "Next" at bounding box center [423, 339] width 161 height 40
click at [573, 253] on icon at bounding box center [600, 244] width 106 height 81
click at [424, 202] on input "e." at bounding box center [424, 200] width 1 height 3
radio input "true"
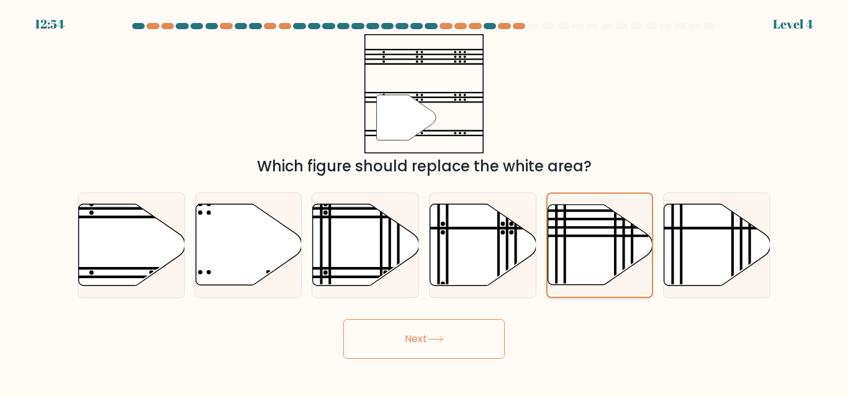
click at [573, 253] on icon at bounding box center [599, 245] width 105 height 80
click at [424, 202] on input "e." at bounding box center [424, 200] width 1 height 3
click at [497, 323] on button "Next" at bounding box center [423, 339] width 161 height 40
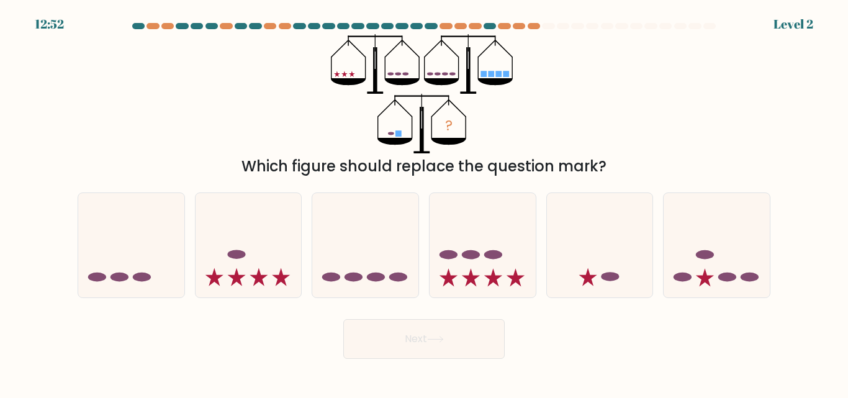
click at [472, 329] on button "Next" at bounding box center [423, 339] width 161 height 40
click at [495, 266] on icon at bounding box center [482, 244] width 106 height 87
click at [424, 202] on input "d." at bounding box center [424, 200] width 1 height 3
radio input "true"
click at [452, 328] on button "Next" at bounding box center [423, 339] width 161 height 40
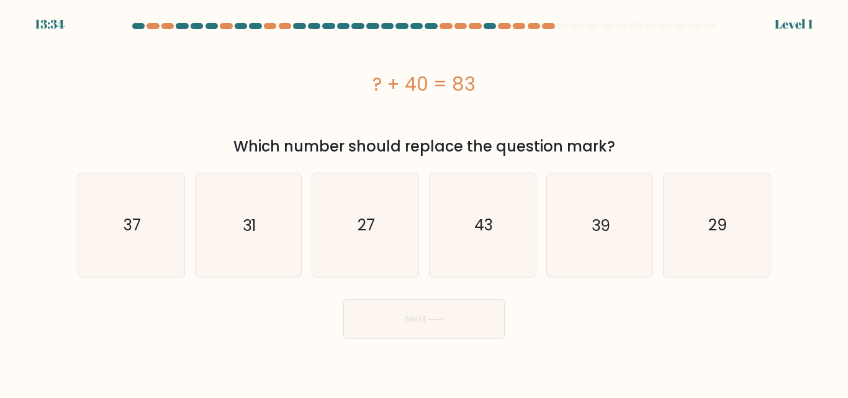
click at [452, 328] on button "Next" at bounding box center [423, 319] width 161 height 40
click at [611, 192] on icon "39" at bounding box center [599, 225] width 104 height 104
click at [424, 199] on input "e. 39" at bounding box center [424, 200] width 1 height 3
radio input "true"
click at [446, 324] on button "Next" at bounding box center [423, 319] width 161 height 40
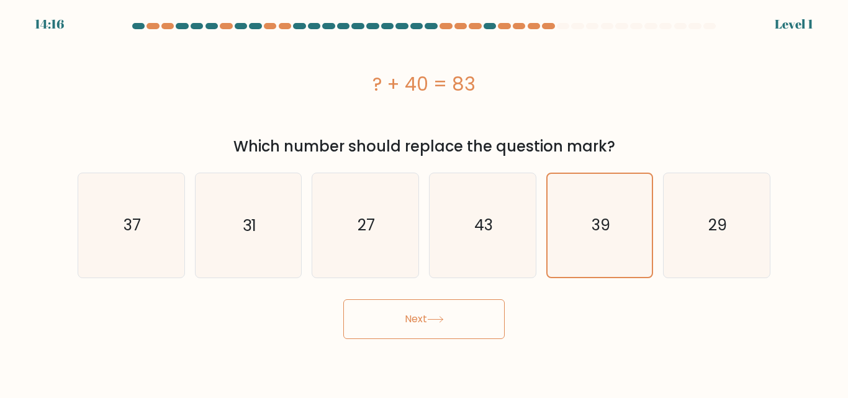
click at [446, 324] on button "Next" at bounding box center [423, 319] width 161 height 40
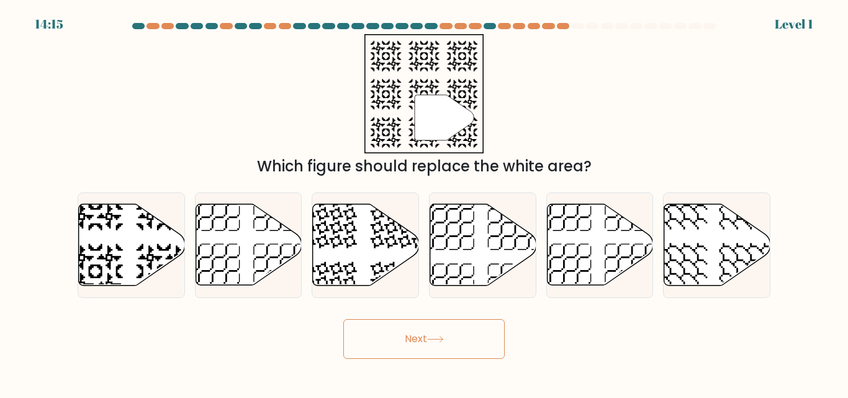
click at [446, 324] on button "Next" at bounding box center [423, 339] width 161 height 40
click at [632, 236] on icon at bounding box center [600, 244] width 106 height 81
click at [424, 202] on input "e." at bounding box center [424, 200] width 1 height 3
radio input "true"
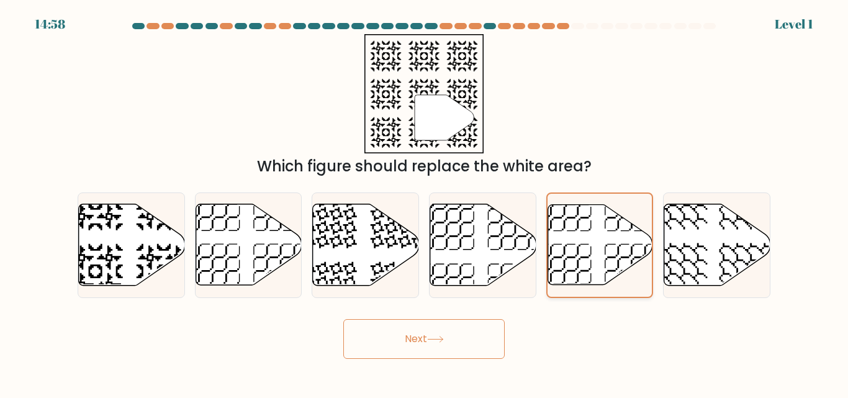
click at [632, 236] on icon at bounding box center [599, 245] width 105 height 80
click at [424, 202] on input "e." at bounding box center [424, 200] width 1 height 3
click at [462, 341] on button "Next" at bounding box center [423, 339] width 161 height 40
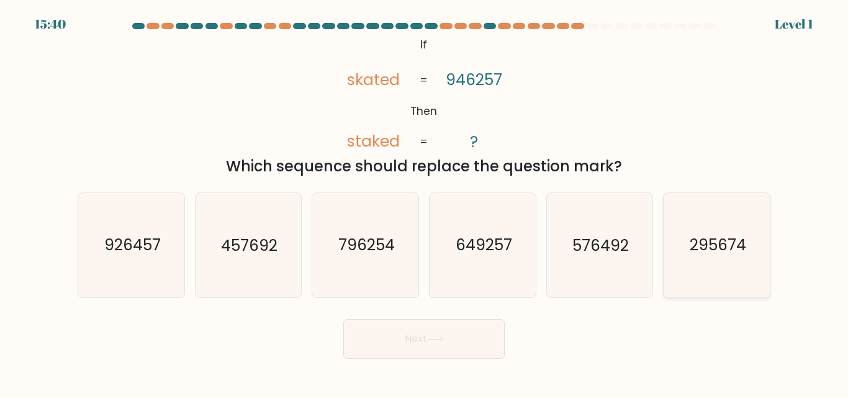
click at [672, 224] on icon "295674" at bounding box center [717, 245] width 104 height 104
click at [424, 202] on input "f. 295674" at bounding box center [424, 200] width 1 height 3
radio input "true"
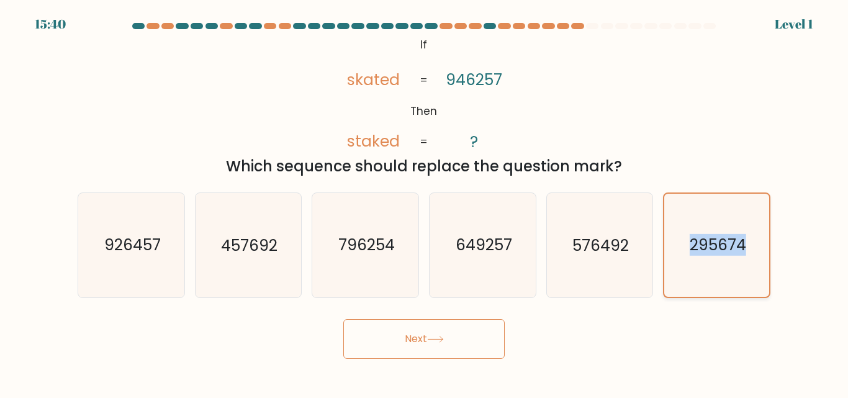
click at [672, 224] on icon "295674" at bounding box center [716, 245] width 102 height 102
click at [424, 202] on input "f. 295674" at bounding box center [424, 200] width 1 height 3
click at [451, 334] on button "Next" at bounding box center [423, 339] width 161 height 40
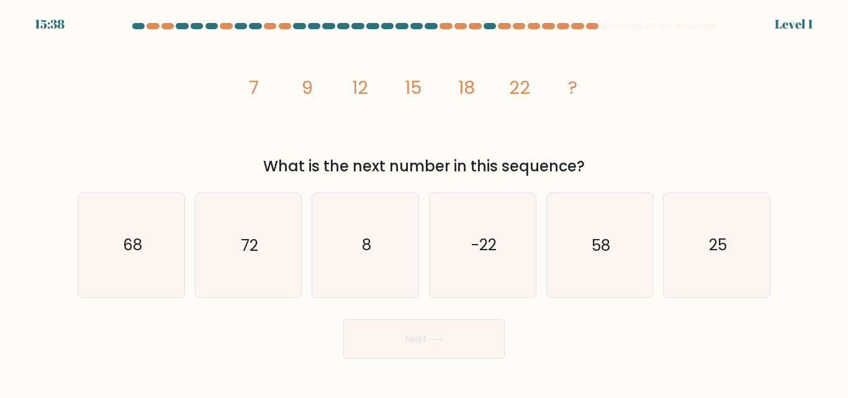
click at [451, 334] on button "Next" at bounding box center [423, 339] width 161 height 40
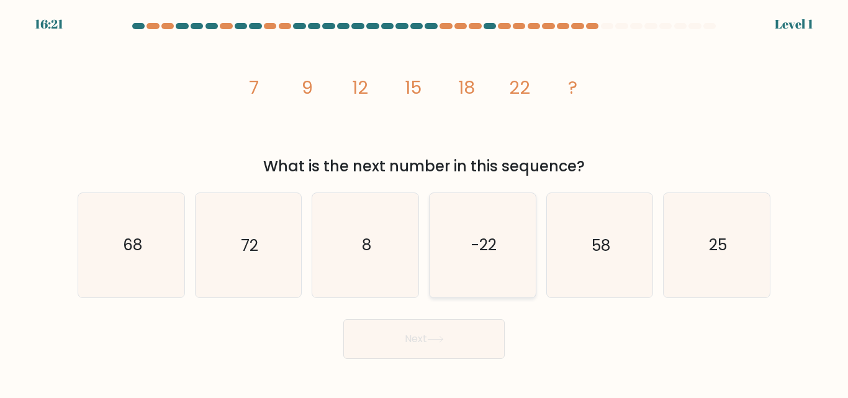
click at [514, 244] on icon "-22" at bounding box center [483, 245] width 104 height 104
click at [424, 202] on input "d. -22" at bounding box center [424, 200] width 1 height 3
radio input "true"
click at [514, 244] on icon "-22" at bounding box center [482, 245] width 102 height 102
click at [424, 202] on input "d. -22" at bounding box center [424, 200] width 1 height 3
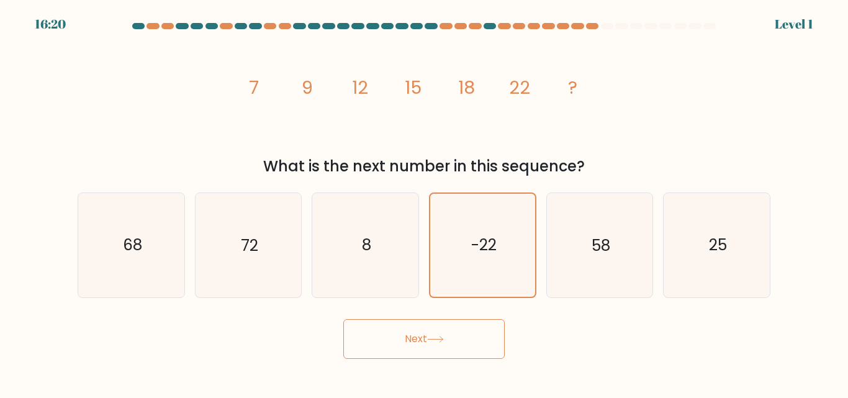
click at [436, 328] on button "Next" at bounding box center [423, 339] width 161 height 40
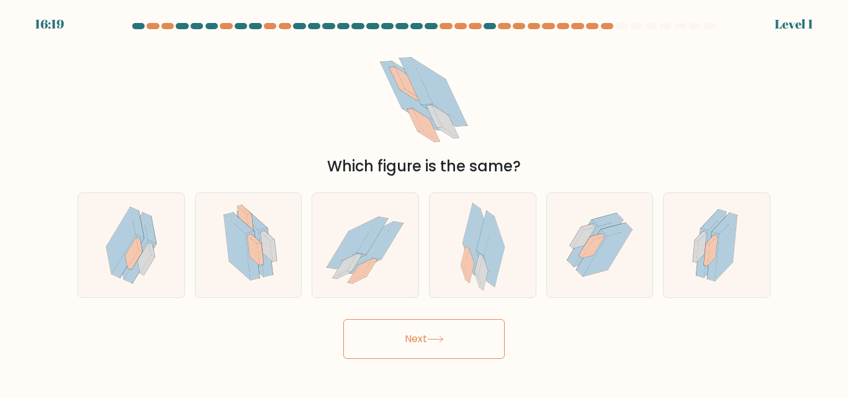
click at [436, 329] on button "Next" at bounding box center [423, 339] width 161 height 40
click at [405, 270] on icon at bounding box center [365, 245] width 106 height 95
click at [424, 202] on input "c." at bounding box center [424, 200] width 1 height 3
radio input "true"
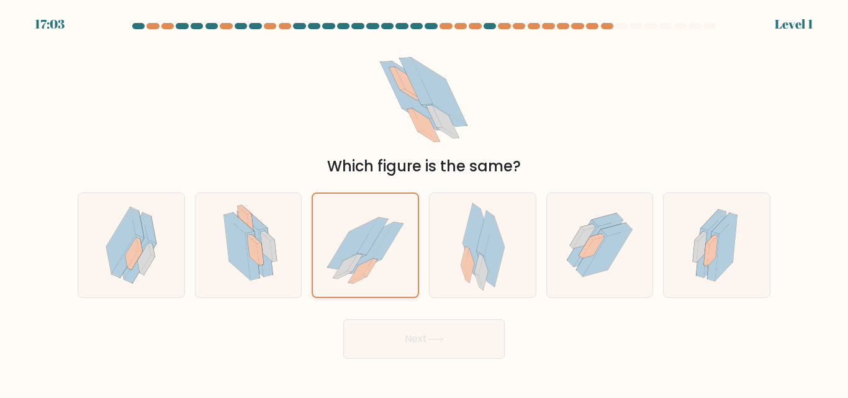
click at [405, 270] on icon at bounding box center [365, 246] width 105 height 94
click at [424, 202] on input "c." at bounding box center [424, 200] width 1 height 3
click at [405, 270] on icon at bounding box center [365, 246] width 105 height 94
click at [424, 202] on input "c." at bounding box center [424, 200] width 1 height 3
click at [405, 310] on form at bounding box center [424, 191] width 848 height 336
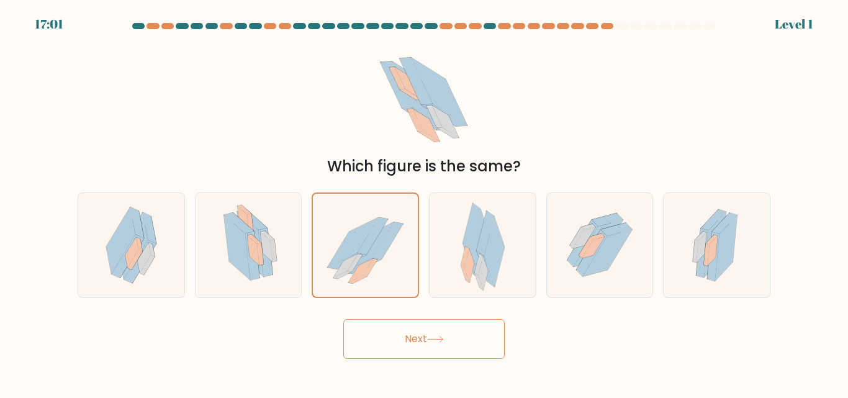
click at [403, 323] on button "Next" at bounding box center [423, 339] width 161 height 40
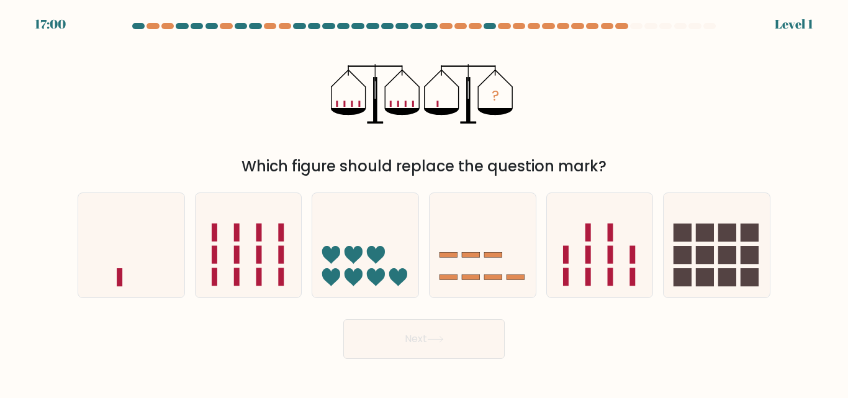
click at [403, 323] on button "Next" at bounding box center [423, 339] width 161 height 40
click at [135, 244] on icon at bounding box center [131, 244] width 106 height 87
click at [424, 202] on input "a." at bounding box center [424, 200] width 1 height 3
radio input "true"
click at [384, 334] on button "Next" at bounding box center [423, 339] width 161 height 40
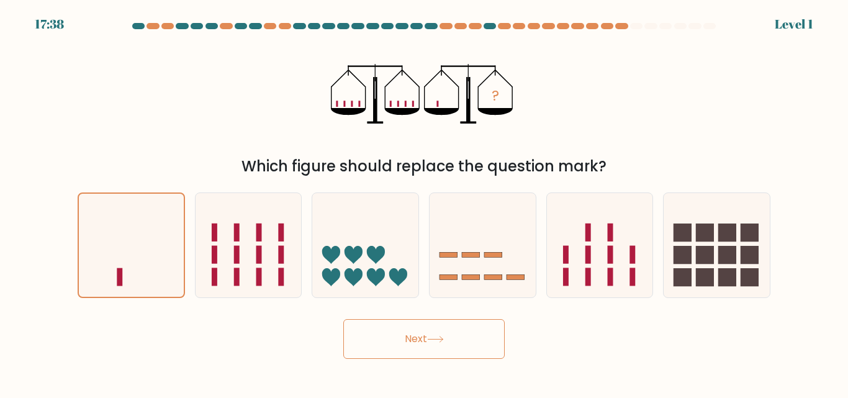
click at [384, 334] on button "Next" at bounding box center [423, 339] width 161 height 40
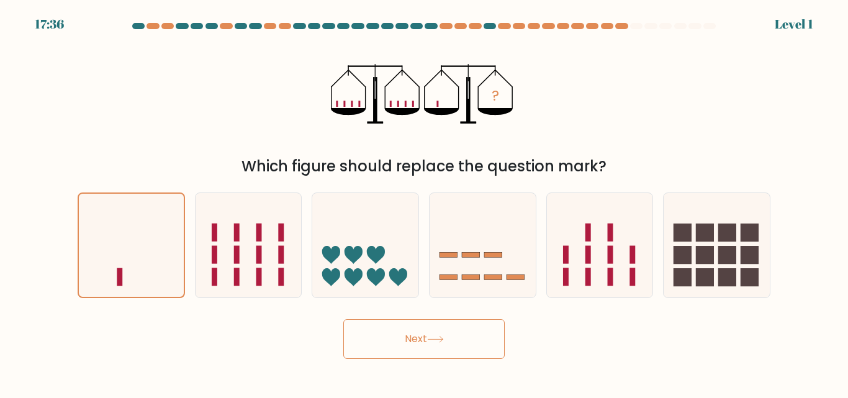
click at [384, 334] on button "Next" at bounding box center [423, 339] width 161 height 40
click at [383, 351] on button "Next" at bounding box center [423, 339] width 161 height 40
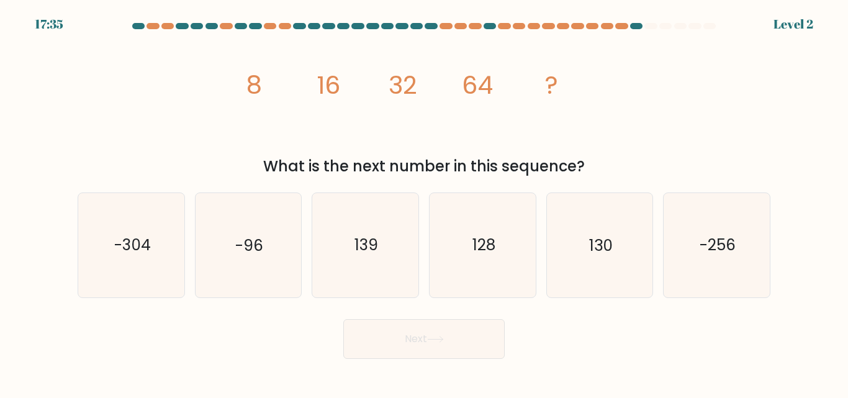
click at [383, 351] on button "Next" at bounding box center [423, 339] width 161 height 40
click at [614, 224] on icon "130" at bounding box center [599, 245] width 104 height 104
click at [424, 202] on input "e. 130" at bounding box center [424, 200] width 1 height 3
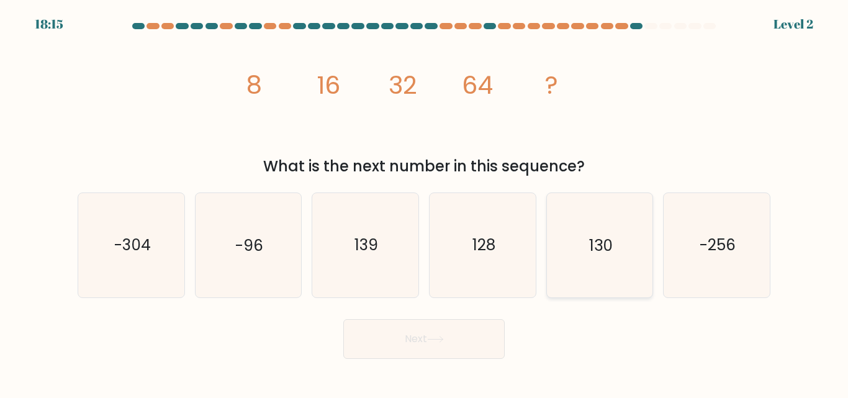
radio input "true"
click at [375, 340] on button "Next" at bounding box center [423, 339] width 161 height 40
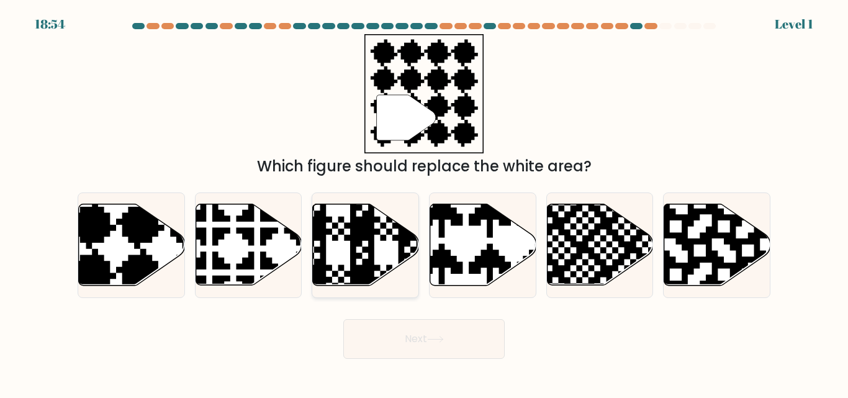
click at [390, 288] on div at bounding box center [364, 244] width 107 height 105
click at [424, 202] on input "c." at bounding box center [424, 200] width 1 height 3
radio input "true"
click at [390, 288] on div at bounding box center [364, 244] width 107 height 105
click at [424, 202] on input "c." at bounding box center [424, 200] width 1 height 3
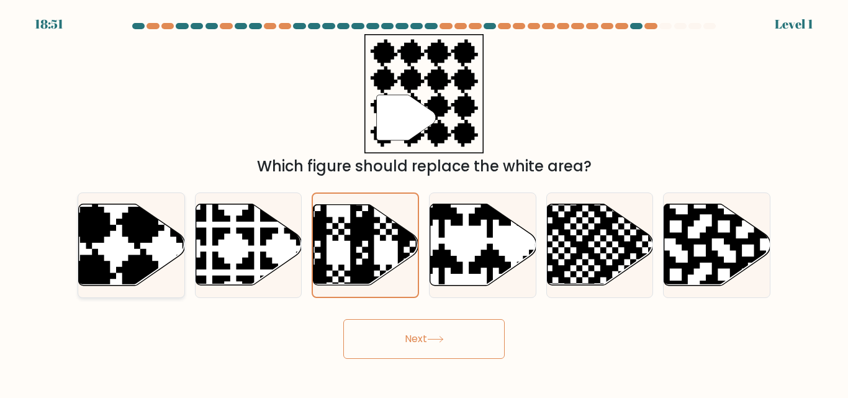
click at [133, 241] on icon at bounding box center [164, 201] width 192 height 192
click at [424, 202] on input "a." at bounding box center [424, 200] width 1 height 3
radio input "true"
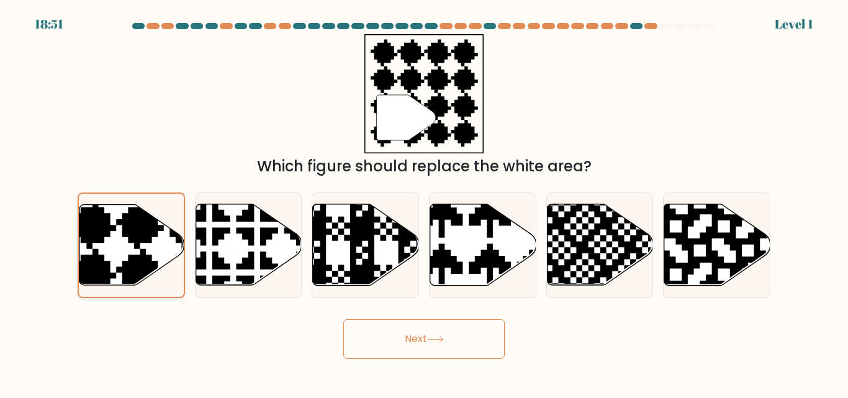
click at [133, 241] on icon at bounding box center [164, 201] width 190 height 190
click at [424, 202] on input "a." at bounding box center [424, 200] width 1 height 3
click at [359, 332] on button "Next" at bounding box center [423, 339] width 161 height 40
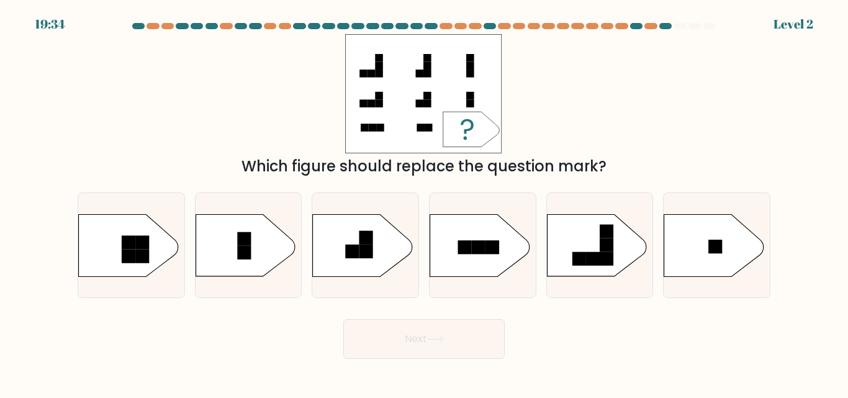
click at [359, 332] on button "Next" at bounding box center [423, 339] width 161 height 40
click at [716, 241] on rect at bounding box center [715, 247] width 14 height 14
click at [424, 202] on input "f." at bounding box center [424, 200] width 1 height 3
radio input "true"
click at [716, 241] on rect at bounding box center [715, 247] width 14 height 14
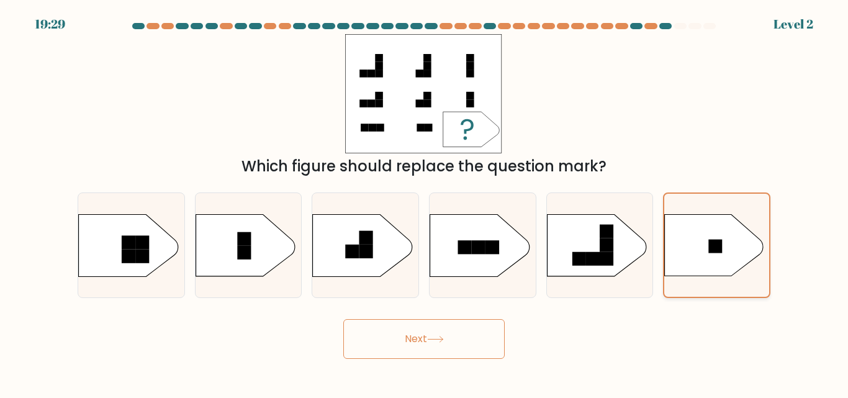
click at [424, 202] on input "f." at bounding box center [424, 200] width 1 height 3
click at [716, 241] on rect at bounding box center [715, 247] width 14 height 14
click at [424, 202] on input "f." at bounding box center [424, 200] width 1 height 3
click at [475, 328] on button "Next" at bounding box center [423, 339] width 161 height 40
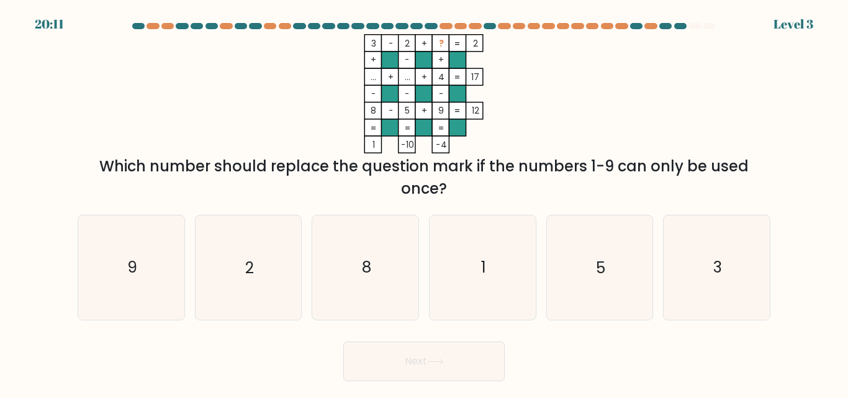
click at [475, 328] on form at bounding box center [424, 202] width 848 height 358
click at [335, 311] on icon "8" at bounding box center [365, 267] width 104 height 104
click at [424, 202] on input "c. 8" at bounding box center [424, 200] width 1 height 3
radio input "true"
click at [335, 311] on icon "8" at bounding box center [365, 267] width 102 height 102
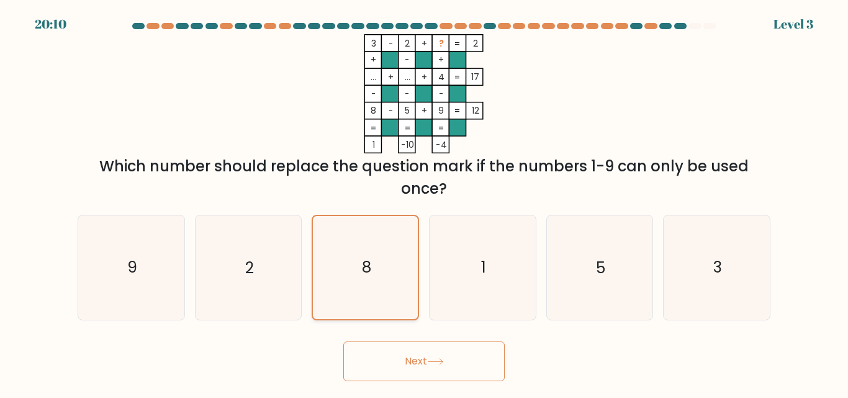
click at [424, 202] on input "c. 8" at bounding box center [424, 200] width 1 height 3
click at [335, 311] on icon "8" at bounding box center [365, 267] width 102 height 102
click at [424, 202] on input "c. 8" at bounding box center [424, 200] width 1 height 3
click at [372, 352] on button "Next" at bounding box center [423, 361] width 161 height 40
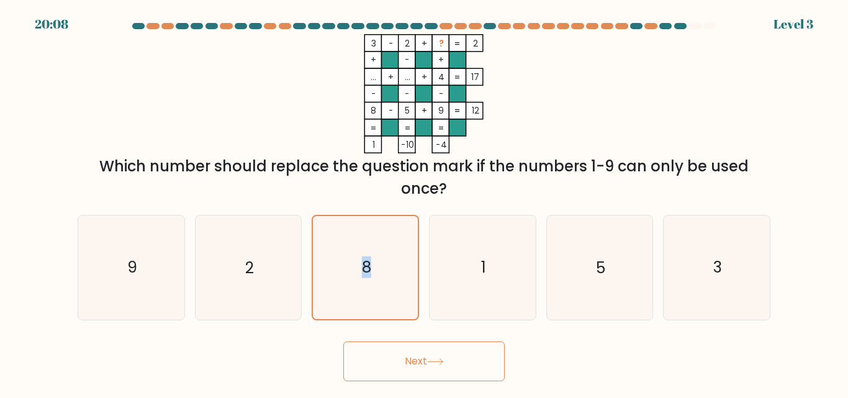
click at [372, 352] on button "Next" at bounding box center [423, 361] width 161 height 40
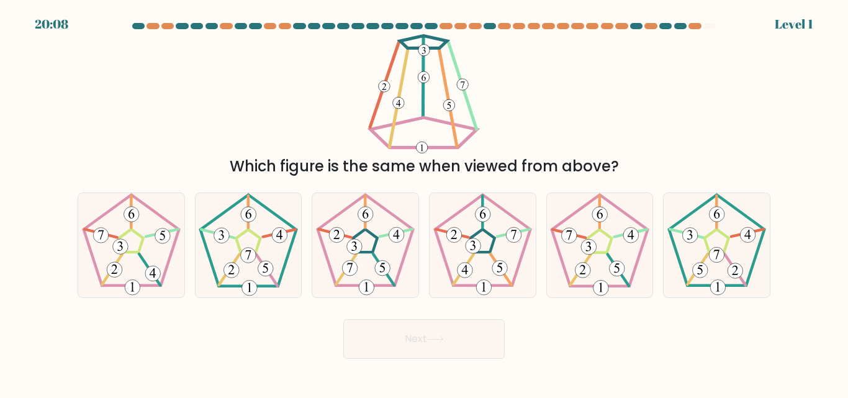
click at [372, 352] on button "Next" at bounding box center [423, 339] width 161 height 40
click at [467, 261] on icon at bounding box center [483, 245] width 104 height 104
click at [424, 202] on input "d." at bounding box center [424, 200] width 1 height 3
radio input "true"
click at [467, 261] on icon at bounding box center [482, 245] width 102 height 102
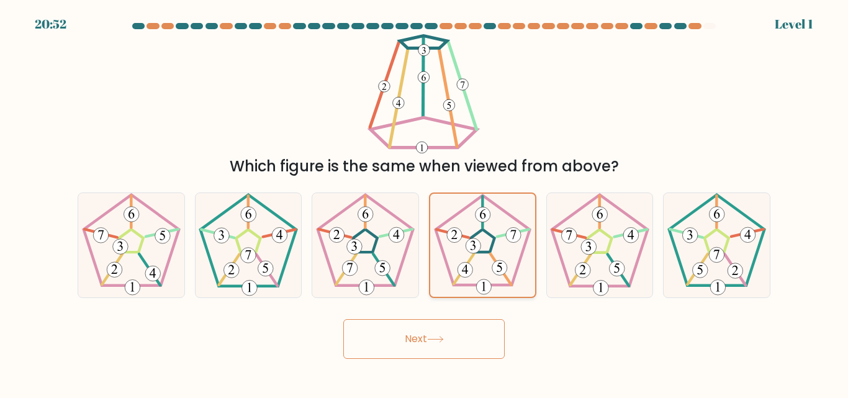
click at [424, 202] on input "d." at bounding box center [424, 200] width 1 height 3
click at [389, 344] on button "Next" at bounding box center [423, 339] width 161 height 40
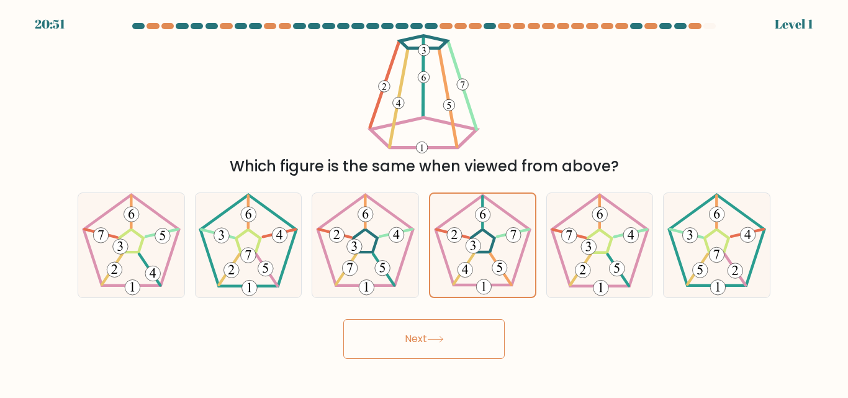
click at [389, 344] on button "Next" at bounding box center [423, 339] width 161 height 40
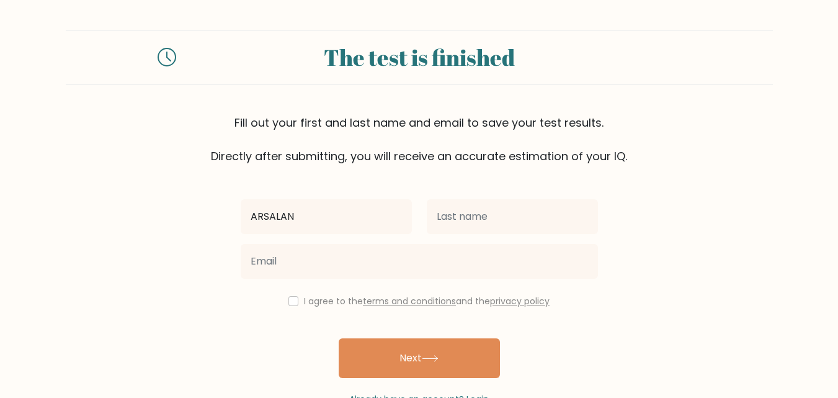
type input "ARSALAN"
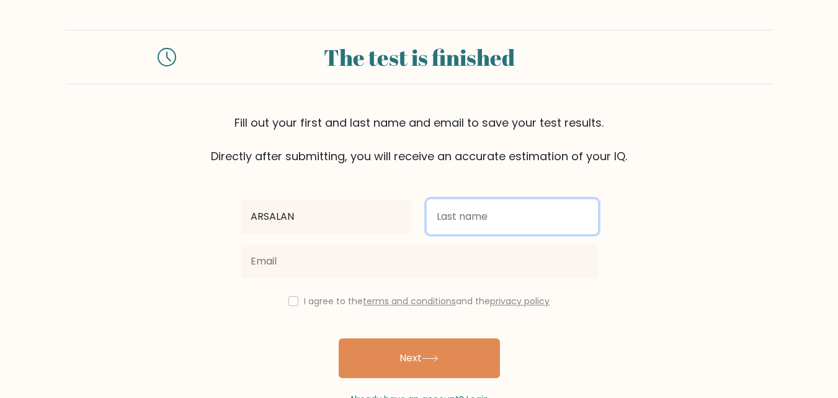
click at [519, 222] on input "text" at bounding box center [512, 216] width 171 height 35
type input "KHAN"
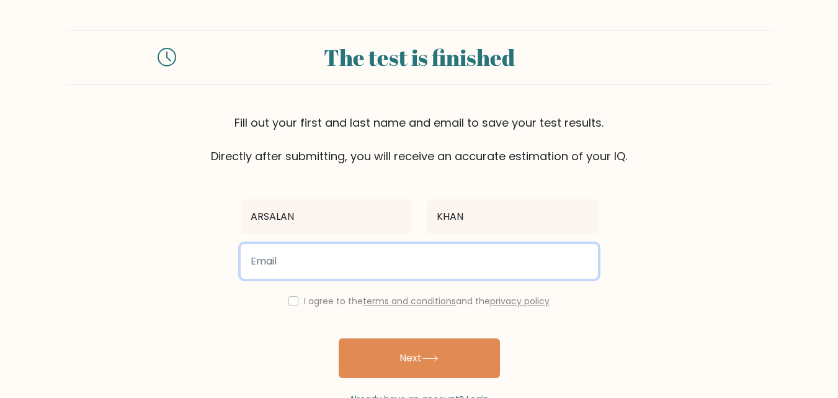
click at [346, 251] on input "email" at bounding box center [419, 261] width 357 height 35
type input "[EMAIL_ADDRESS][DOMAIN_NAME]"
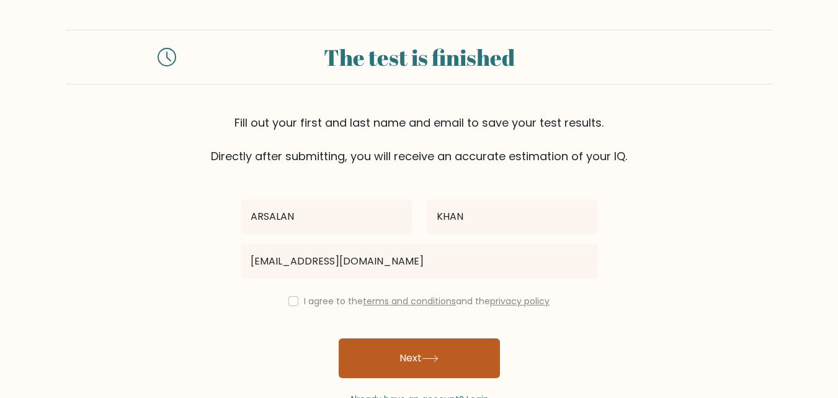
click at [421, 351] on button "Next" at bounding box center [419, 358] width 161 height 40
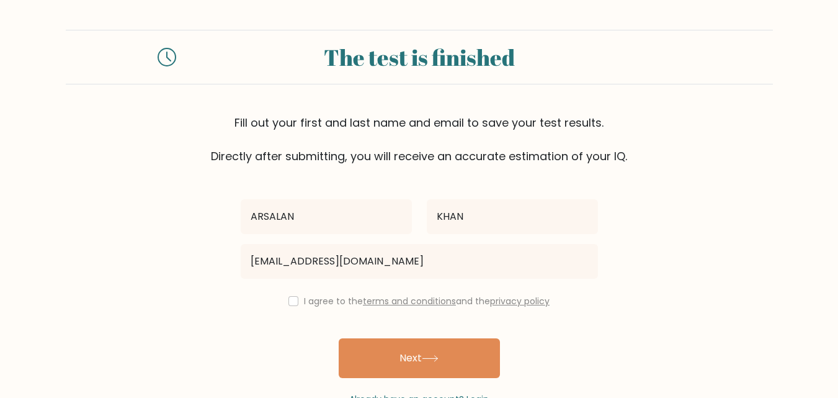
click at [293, 294] on div "I agree to the terms and conditions and the privacy policy" at bounding box center [419, 301] width 372 height 15
click at [292, 302] on input "checkbox" at bounding box center [294, 301] width 10 height 10
checkbox input "true"
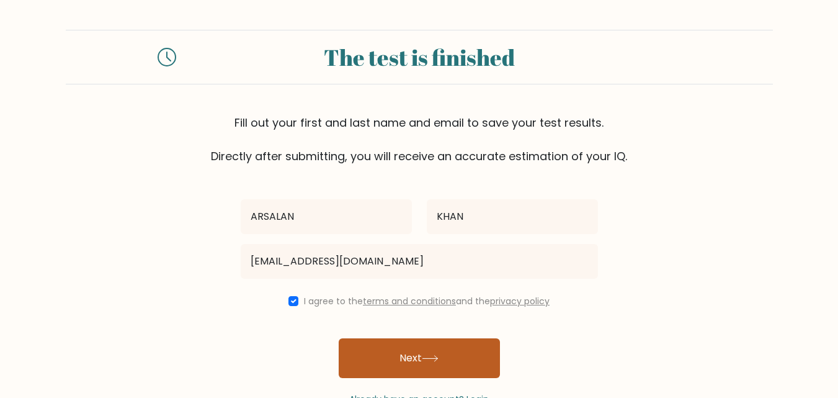
click at [364, 343] on button "Next" at bounding box center [419, 358] width 161 height 40
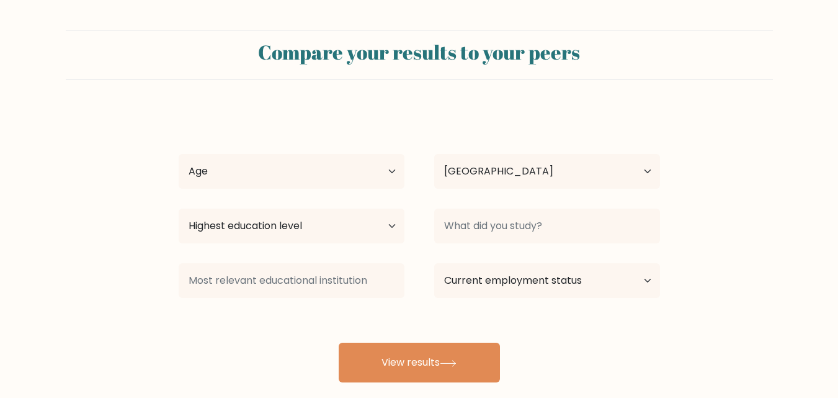
select select "PK"
click at [396, 171] on select "Age Under [DEMOGRAPHIC_DATA] [DEMOGRAPHIC_DATA] [DEMOGRAPHIC_DATA] [DEMOGRAPHIC…" at bounding box center [292, 171] width 226 height 35
select select "min_18"
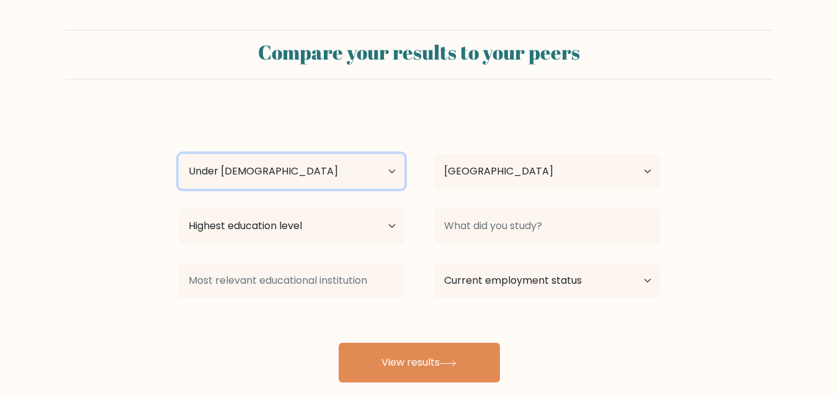
click at [179, 154] on select "Age Under [DEMOGRAPHIC_DATA] [DEMOGRAPHIC_DATA] [DEMOGRAPHIC_DATA] [DEMOGRAPHIC…" at bounding box center [292, 171] width 226 height 35
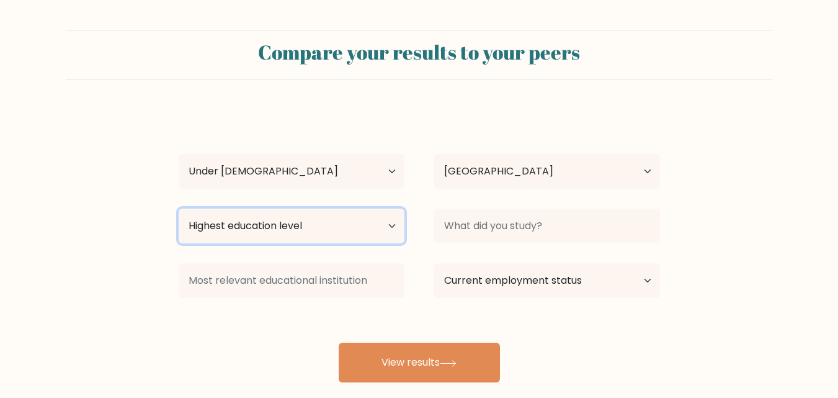
click at [315, 223] on select "Highest education level No schooling Primary Lower Secondary Upper Secondary Oc…" at bounding box center [292, 225] width 226 height 35
select select "lower_secondary"
click at [179, 208] on select "Highest education level No schooling Primary Lower Secondary Upper Secondary Oc…" at bounding box center [292, 225] width 226 height 35
click at [251, 234] on select "Highest education level No schooling Primary Lower Secondary Upper Secondary Oc…" at bounding box center [292, 225] width 226 height 35
drag, startPoint x: 251, startPoint y: 234, endPoint x: 318, endPoint y: 212, distance: 70.1
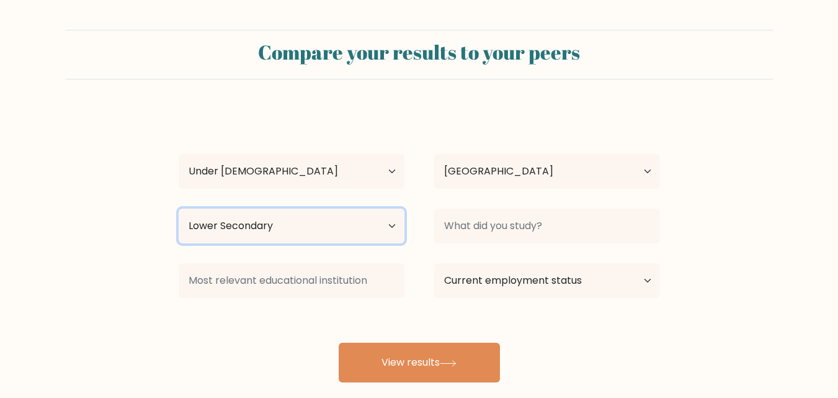
click at [318, 212] on select "Highest education level No schooling Primary Lower Secondary Upper Secondary Oc…" at bounding box center [292, 225] width 226 height 35
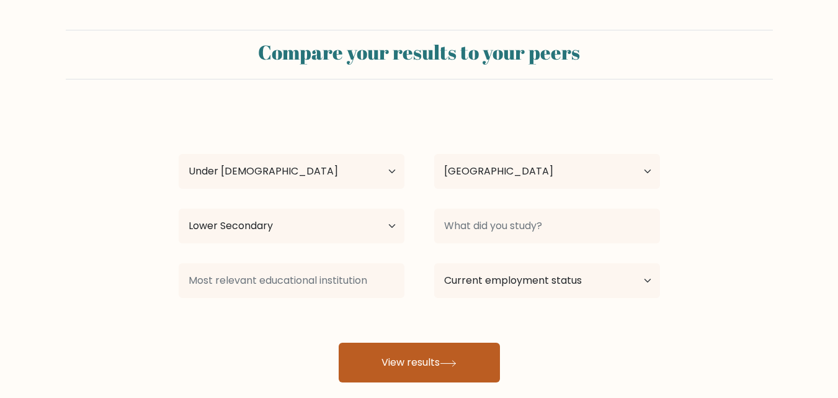
click at [421, 346] on button "View results" at bounding box center [419, 363] width 161 height 40
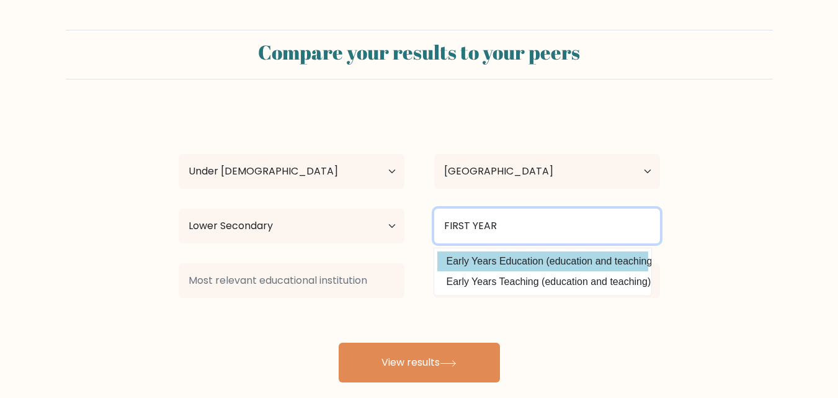
type input "FIRST YEAR"
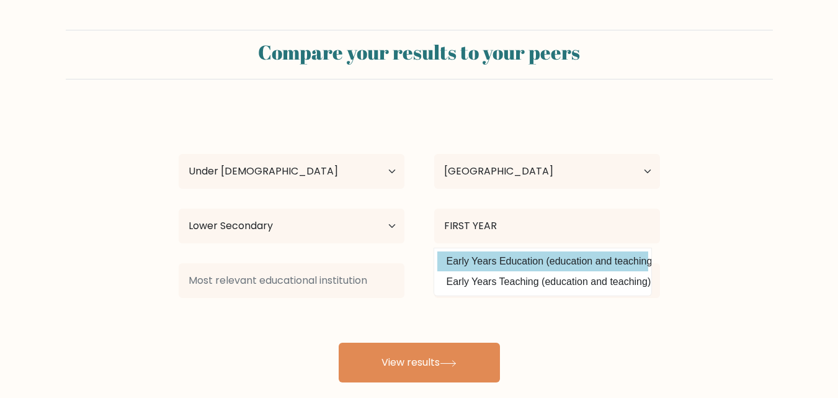
click at [515, 261] on div "ARSALAN KHAN Age Under 18 years old 18-24 years old 25-34 years old 35-44 years…" at bounding box center [419, 245] width 496 height 273
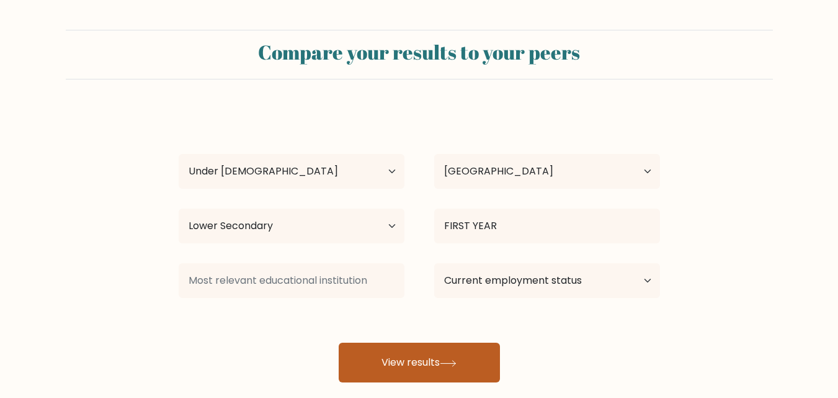
click at [418, 351] on button "View results" at bounding box center [419, 363] width 161 height 40
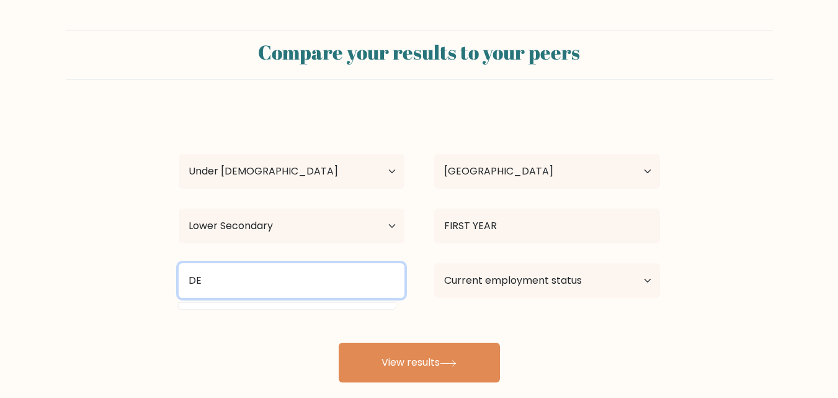
type input "D"
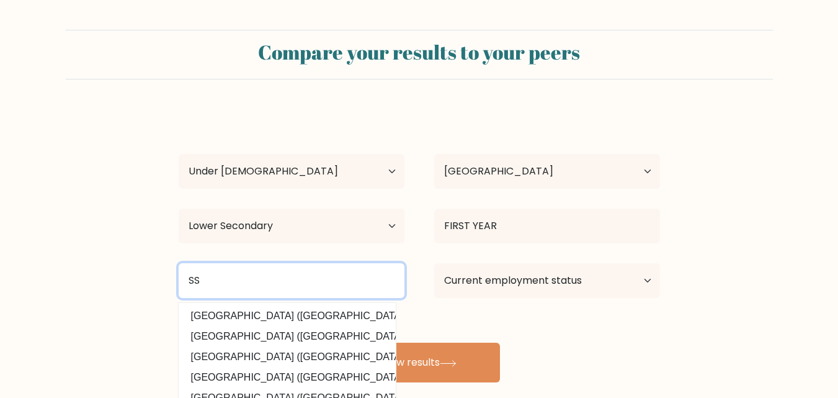
type input "S"
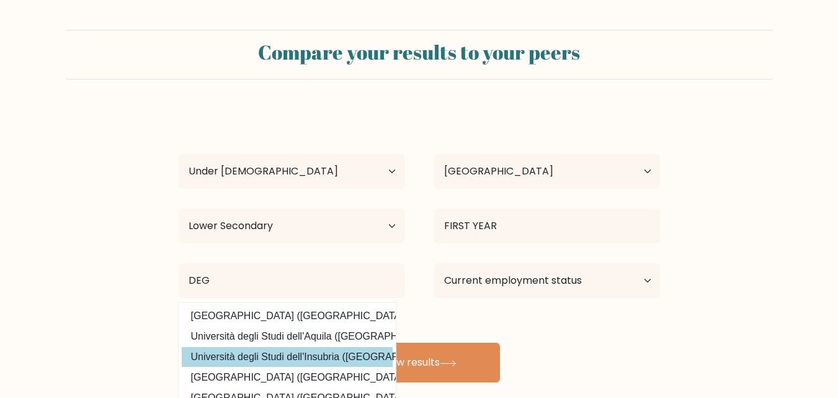
click at [206, 347] on div "ARSALAN KHAN Age Under 18 years old 18-24 years old 25-34 years old 35-44 years…" at bounding box center [419, 245] width 496 height 273
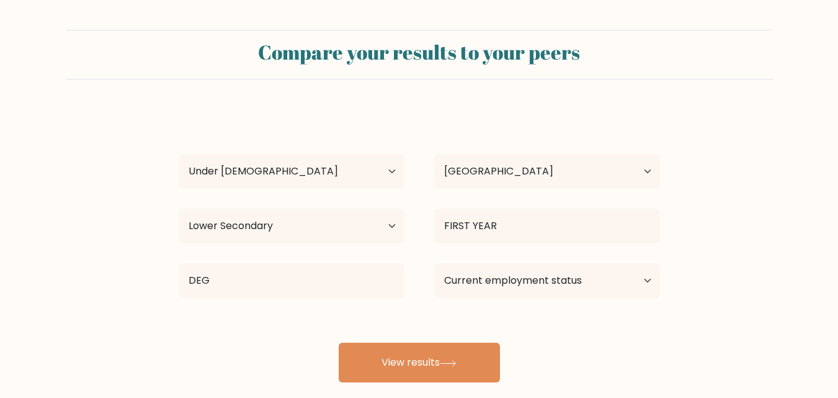
click at [318, 261] on div "DEG Technische Hochschule Deggendorf (Germany) Università degli Studi dell'Aqui…" at bounding box center [292, 280] width 256 height 45
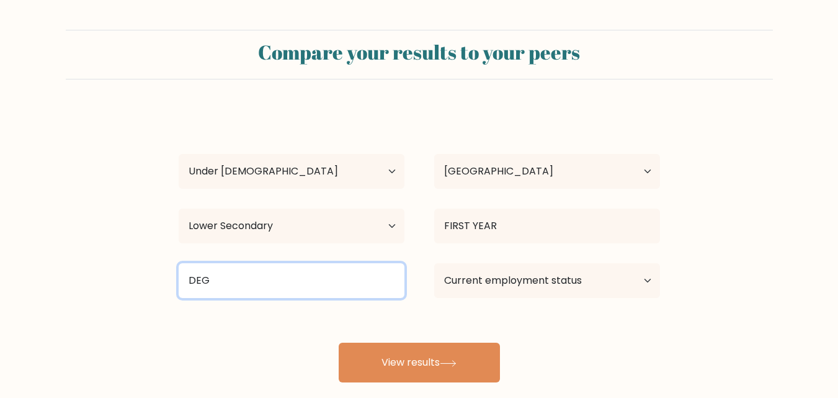
click at [350, 275] on input "DEG" at bounding box center [292, 280] width 226 height 35
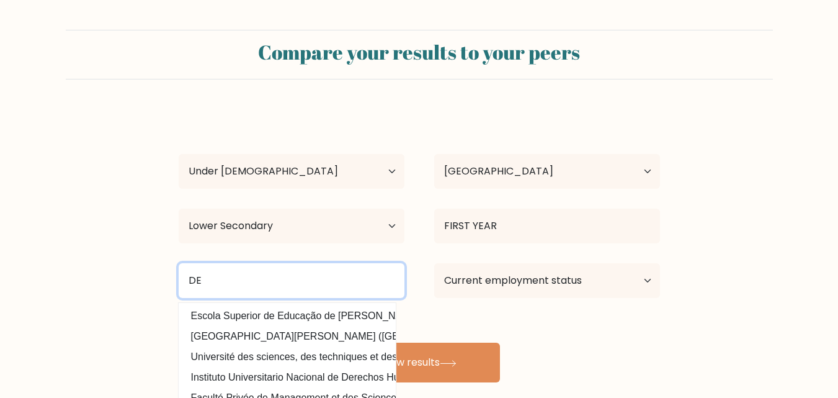
type input "DEG"
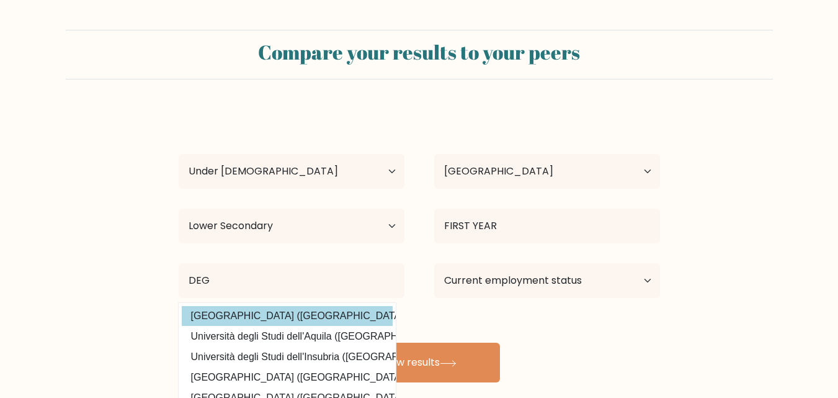
click at [244, 325] on div "ARSALAN KHAN Age Under 18 years old 18-24 years old 25-34 years old 35-44 years…" at bounding box center [419, 245] width 496 height 273
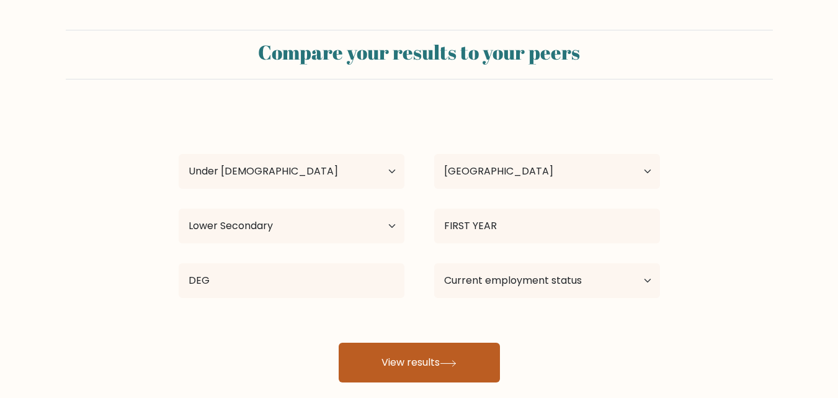
click at [448, 361] on icon at bounding box center [448, 363] width 17 height 7
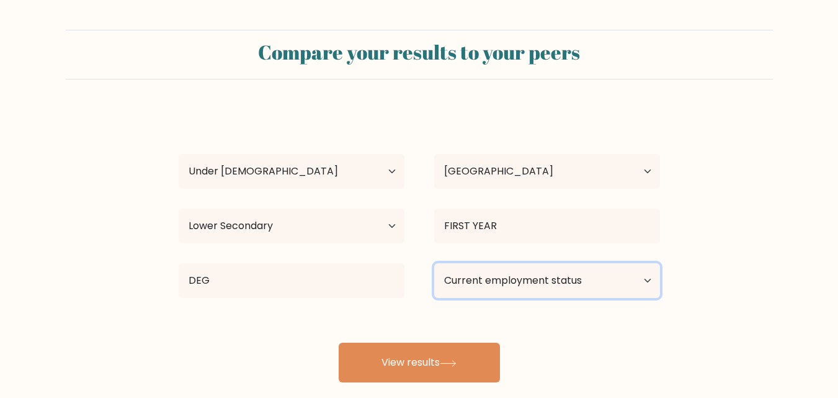
select select "student"
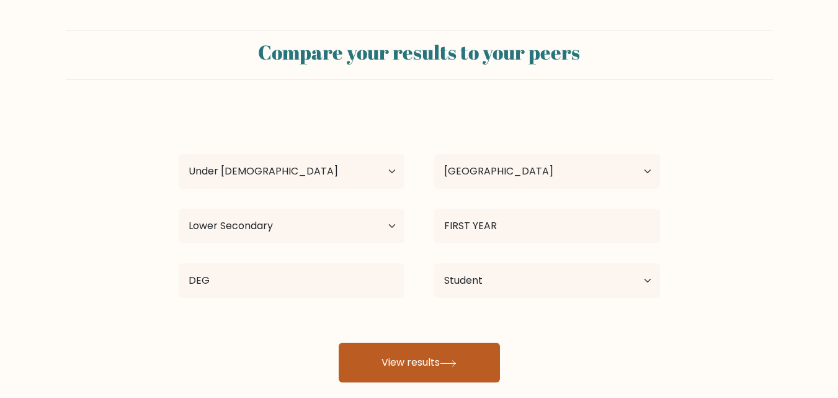
click at [411, 345] on button "View results" at bounding box center [419, 363] width 161 height 40
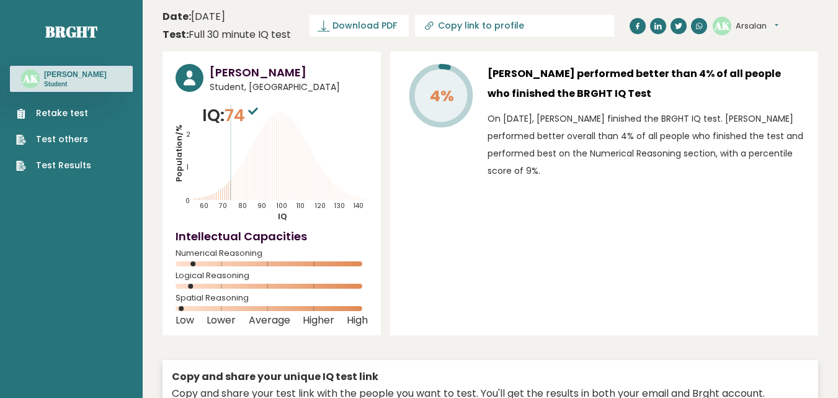
type input "[URL][DOMAIN_NAME]"
